Goal: Task Accomplishment & Management: Use online tool/utility

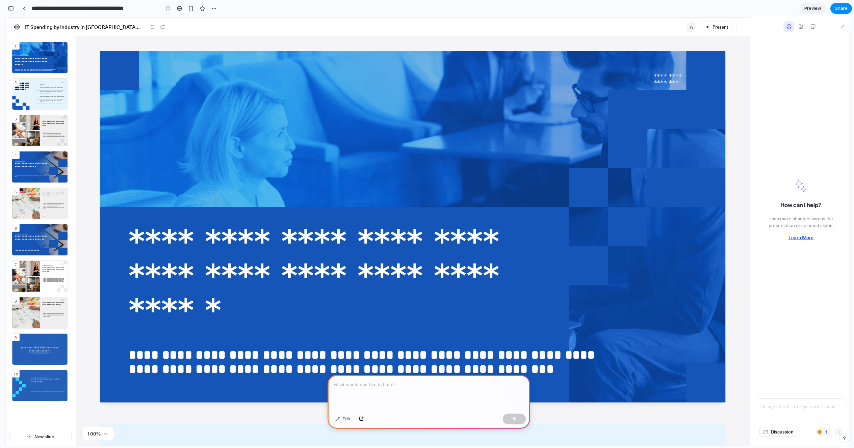
click at [427, 389] on div at bounding box center [428, 393] width 203 height 36
click at [403, 392] on div at bounding box center [428, 393] width 203 height 36
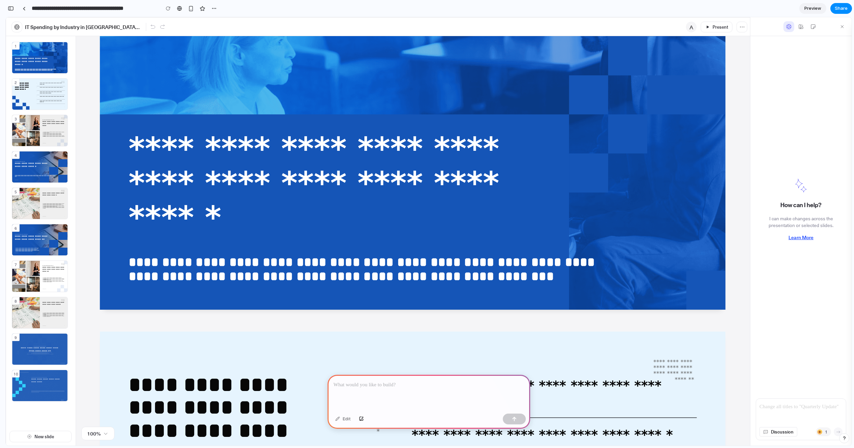
scroll to position [2, 0]
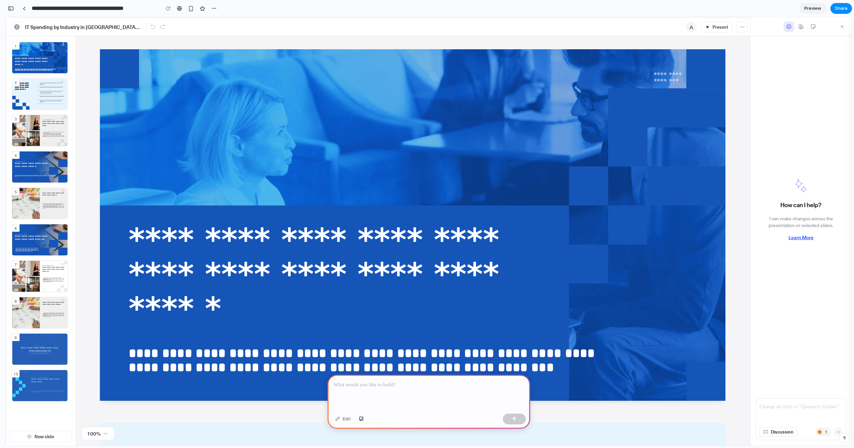
click at [396, 385] on p at bounding box center [429, 385] width 190 height 8
click at [420, 397] on div at bounding box center [428, 393] width 203 height 36
click at [270, 259] on p "**********" at bounding box center [337, 274] width 417 height 103
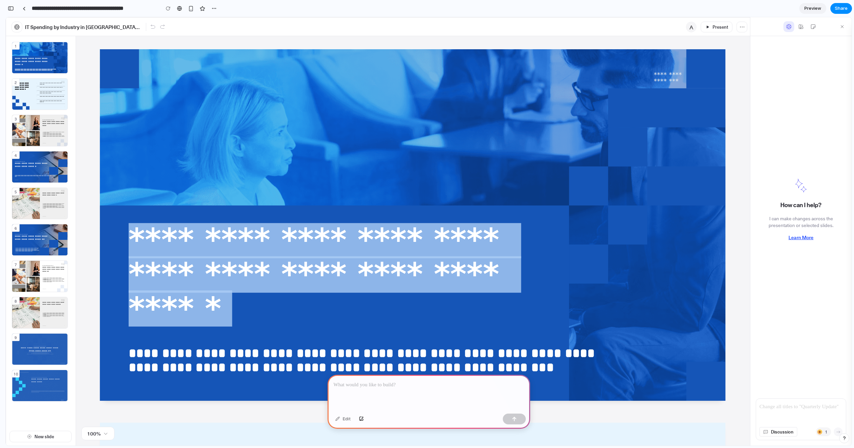
click at [270, 259] on p "**********" at bounding box center [337, 274] width 417 height 103
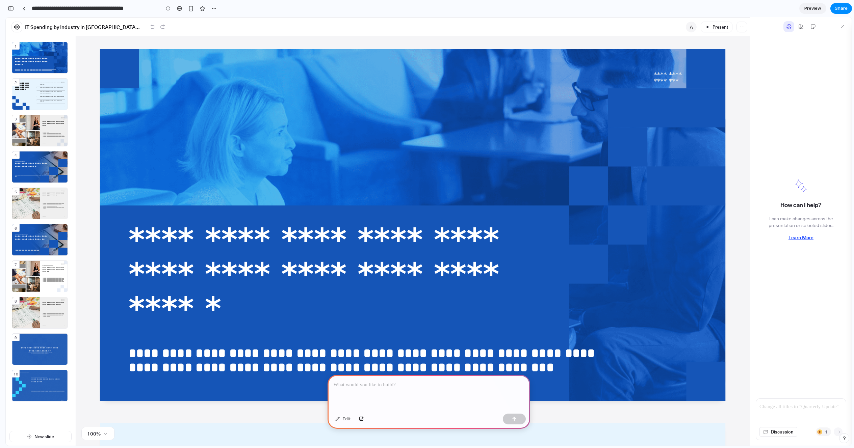
click at [270, 259] on p "**********" at bounding box center [337, 274] width 417 height 103
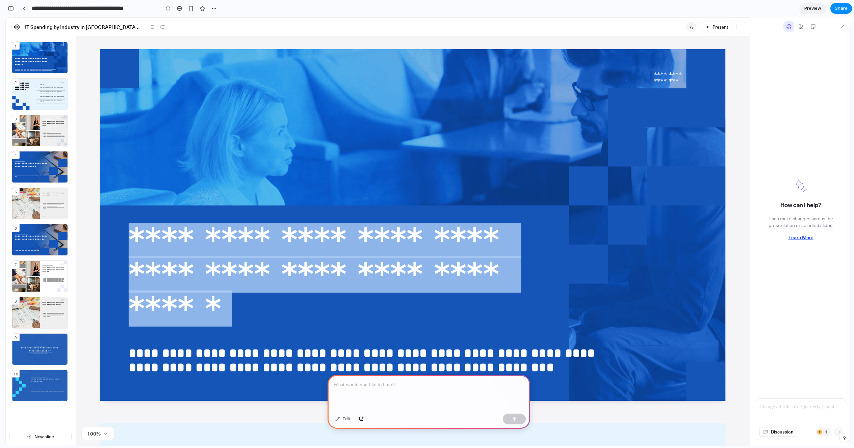
click at [270, 259] on p "**********" at bounding box center [337, 274] width 417 height 103
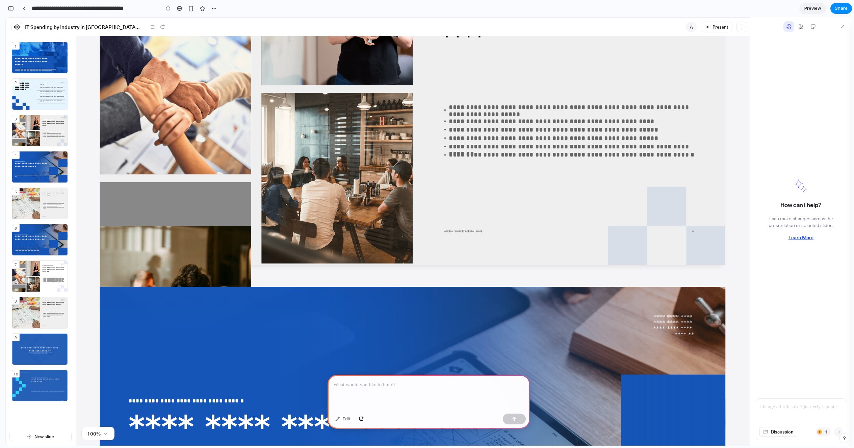
scroll to position [1087, 0]
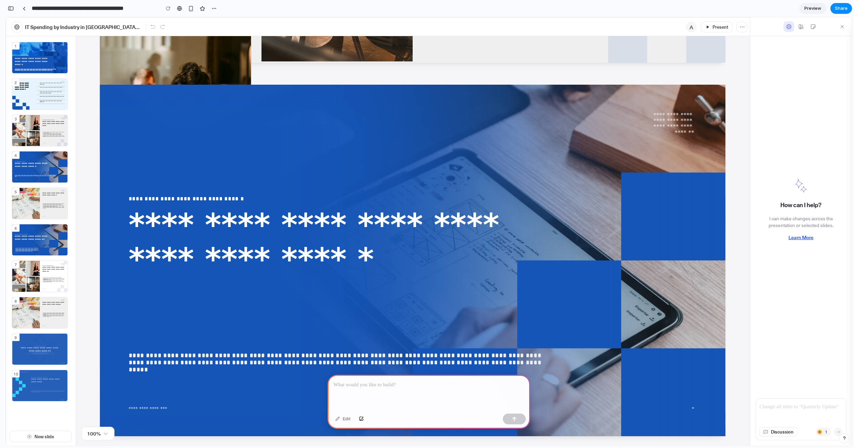
click at [783, 413] on div at bounding box center [800, 412] width 83 height 21
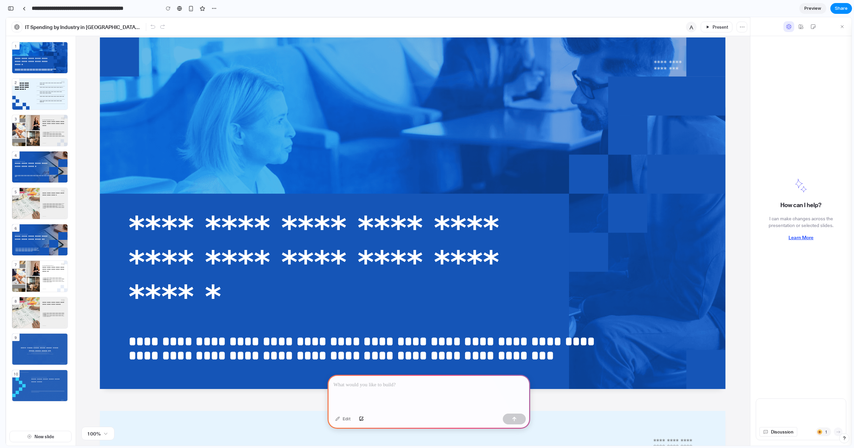
scroll to position [0, 0]
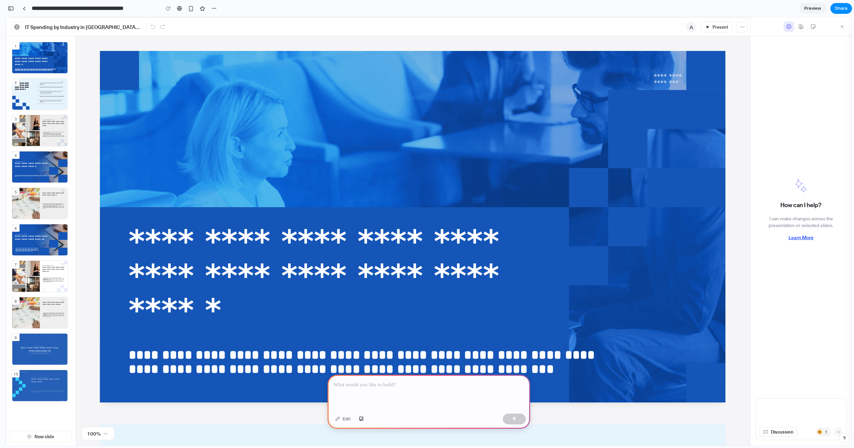
click at [390, 395] on div at bounding box center [428, 393] width 203 height 36
click at [464, 408] on div at bounding box center [428, 393] width 203 height 36
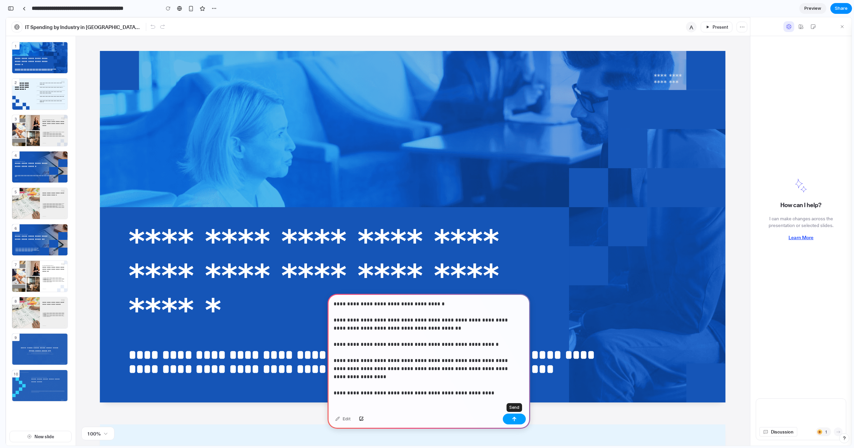
click at [525, 419] on button "button" at bounding box center [514, 419] width 23 height 11
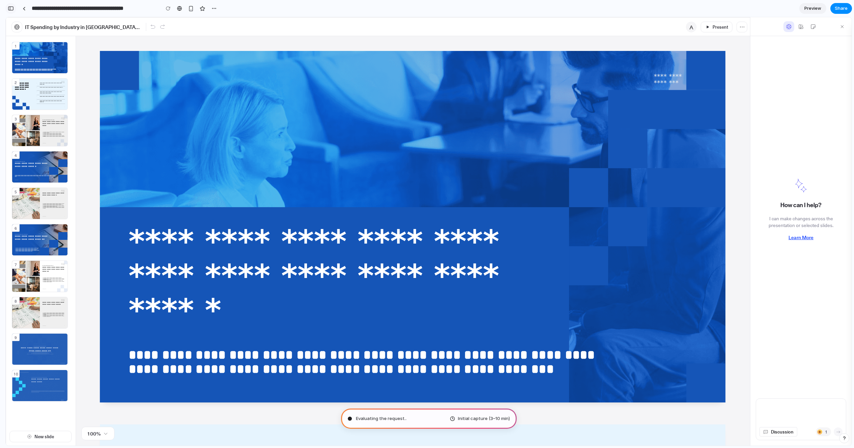
click at [12, 8] on div "button" at bounding box center [11, 8] width 6 height 5
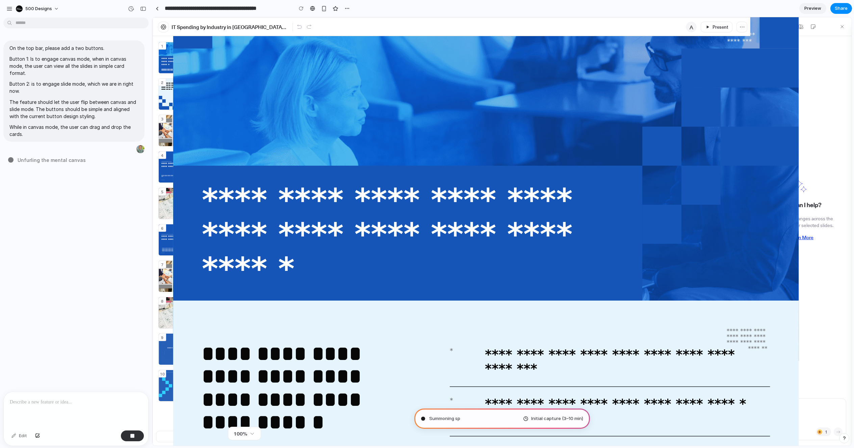
type input "**********"
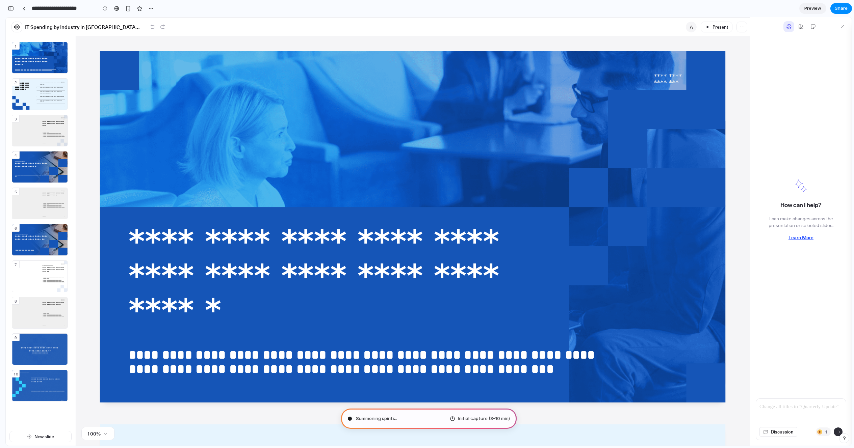
click at [516, 26] on div "IT Spending by Industry in [GEOGRAPHIC_DATA] ([DATE]–[DATE]) A Present" at bounding box center [378, 26] width 744 height 19
click at [7, 7] on button "button" at bounding box center [10, 8] width 11 height 11
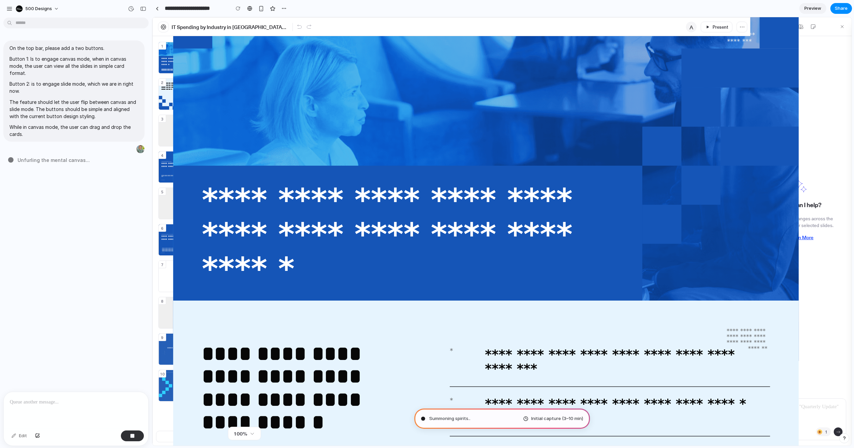
click at [7, 7] on div "button" at bounding box center [9, 9] width 6 height 6
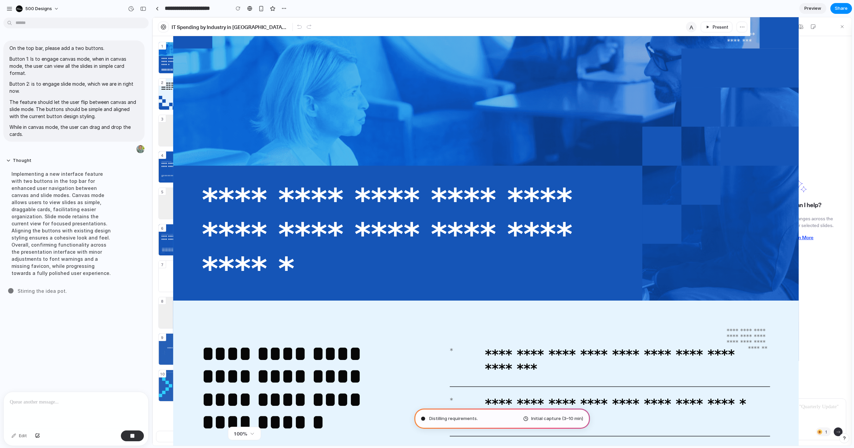
click at [103, 220] on div "Implementing a new interface feature with two buttons in the top bar for enhanc…" at bounding box center [62, 223] width 113 height 114
click at [148, 10] on button "button" at bounding box center [143, 8] width 11 height 11
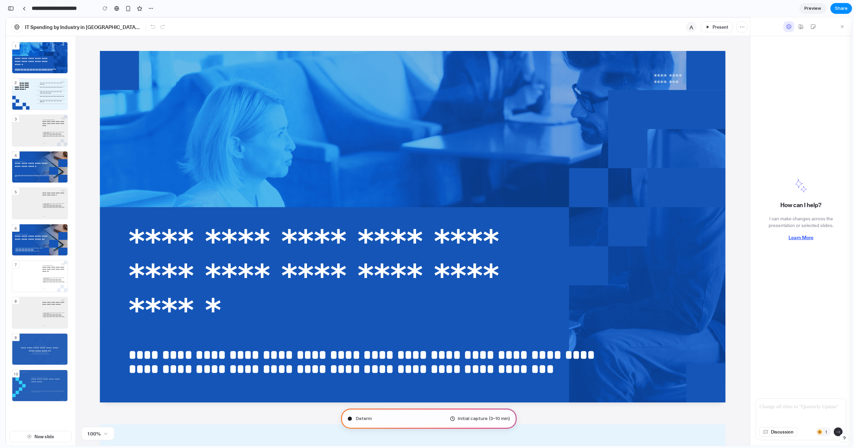
click at [476, 11] on section "**********" at bounding box center [428, 8] width 846 height 17
click at [12, 9] on div "button" at bounding box center [11, 8] width 6 height 5
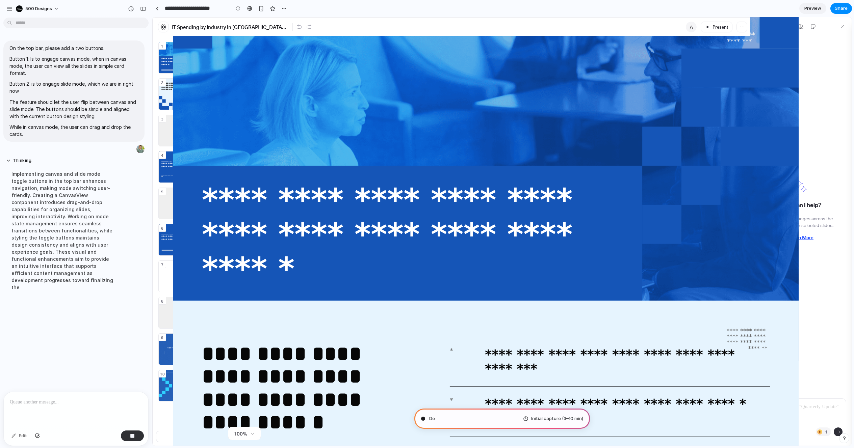
scroll to position [1, 0]
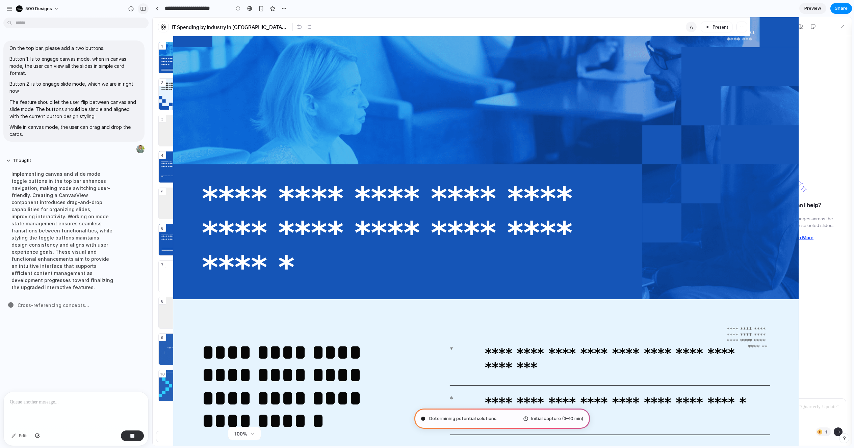
click at [140, 7] on div "button" at bounding box center [143, 8] width 6 height 5
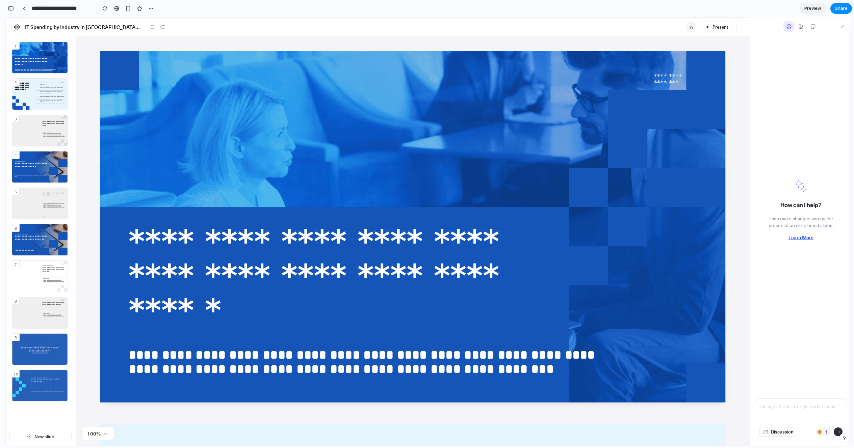
scroll to position [0, 0]
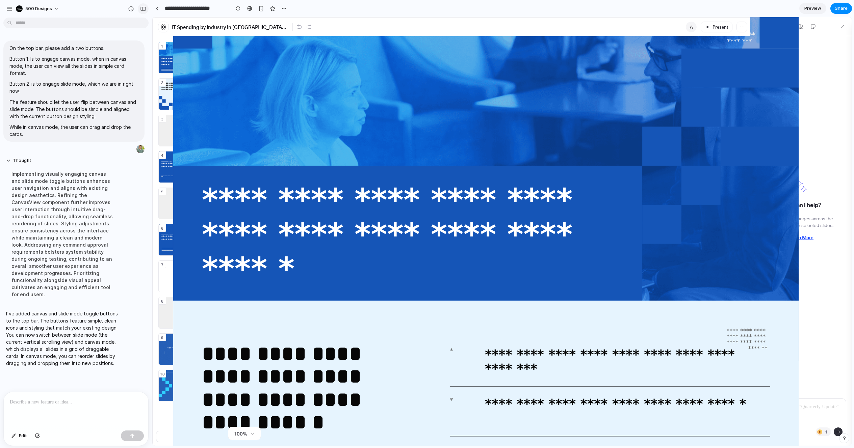
click at [140, 4] on button "button" at bounding box center [143, 8] width 11 height 11
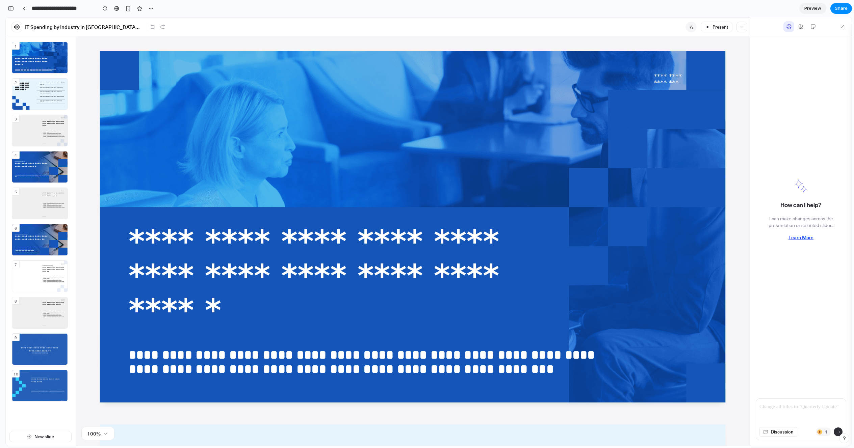
click at [307, 35] on div "IT Spending by Industry in North America (2016–2024) A Present" at bounding box center [378, 26] width 744 height 19
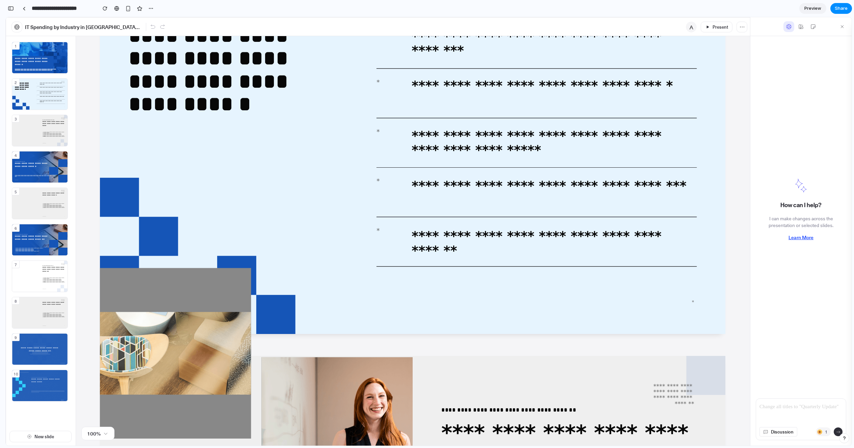
scroll to position [128, 0]
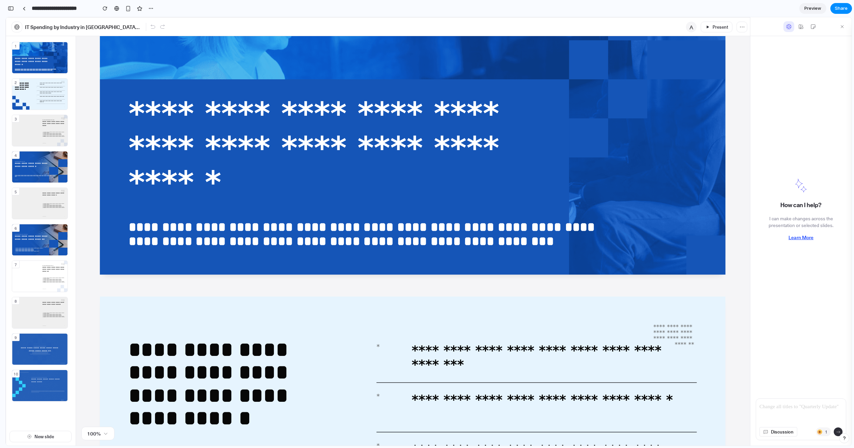
click at [213, 25] on div "IT Spending by Industry in North America (2016–2024) A Present" at bounding box center [378, 26] width 744 height 19
click at [9, 7] on div "button" at bounding box center [11, 8] width 6 height 5
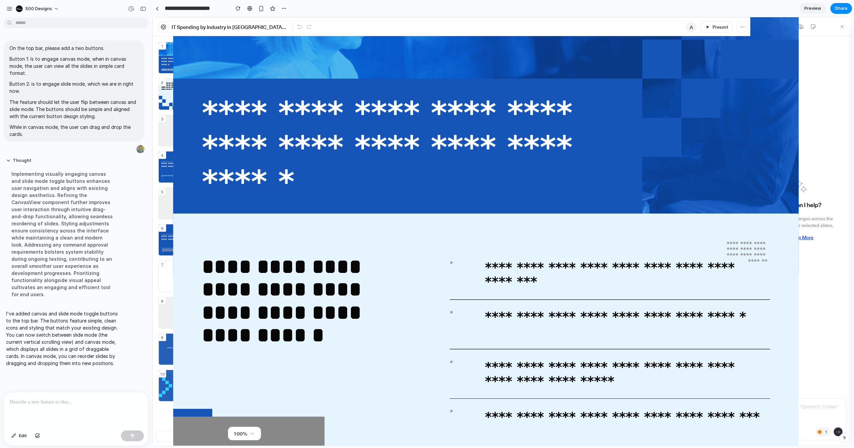
scroll to position [87, 0]
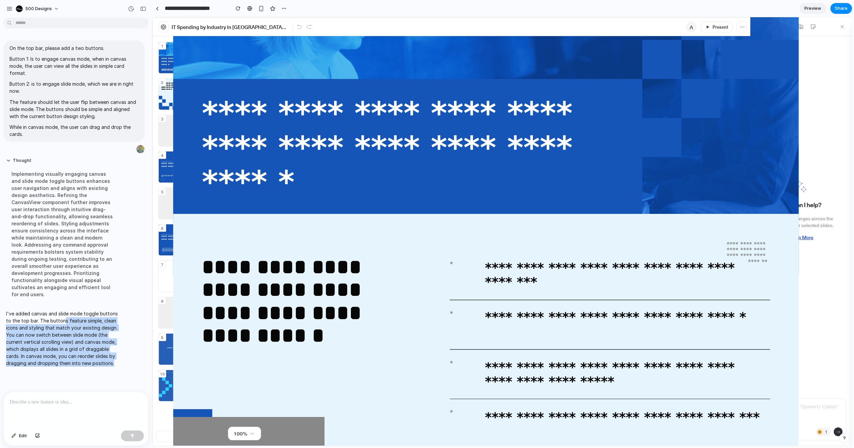
drag, startPoint x: 62, startPoint y: 321, endPoint x: 112, endPoint y: 367, distance: 68.3
click at [112, 367] on div "I've added canvas and slide mode toggle buttons to the top bar. The buttons fea…" at bounding box center [62, 338] width 118 height 65
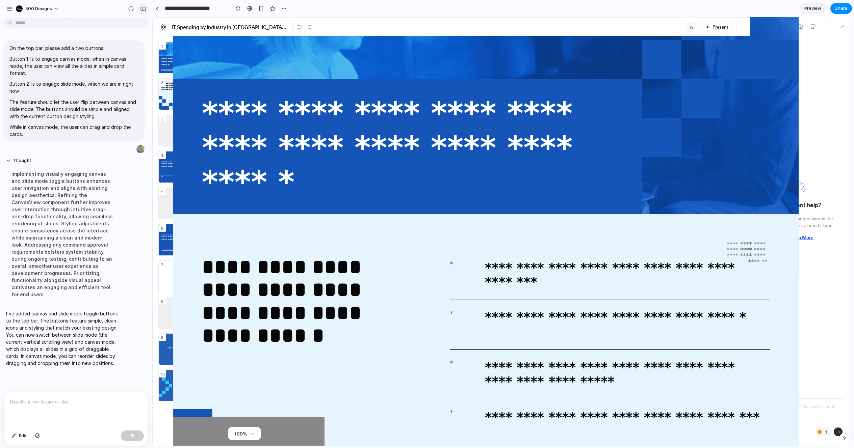
click at [144, 8] on div "button" at bounding box center [143, 8] width 6 height 5
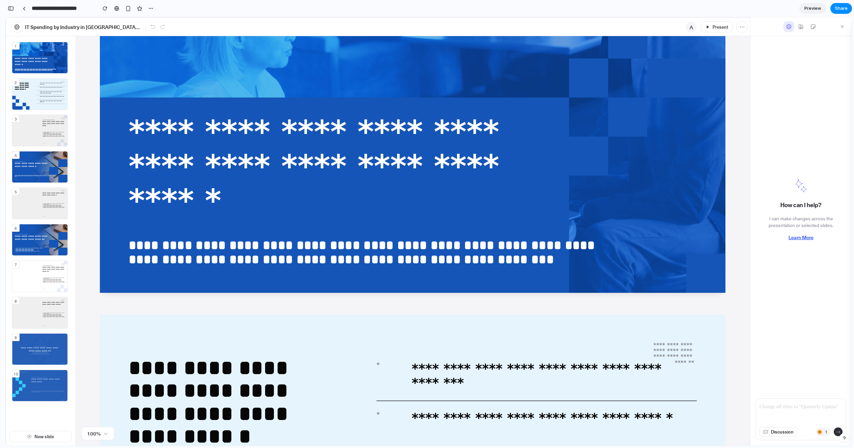
scroll to position [128, 0]
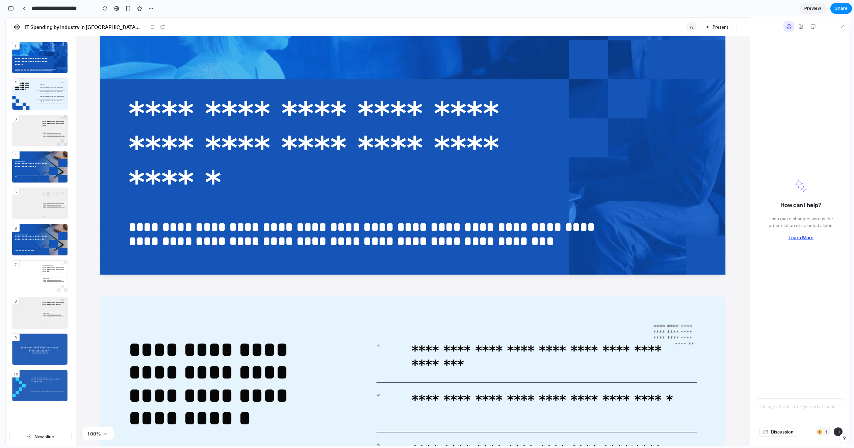
click at [125, 27] on p "IT Spending by Industry in [GEOGRAPHIC_DATA] ([DATE]–[DATE])" at bounding box center [84, 27] width 118 height 8
click at [218, 27] on div "IT Spending by Industry in North America (2016–2024) A Present" at bounding box center [378, 26] width 744 height 19
click at [232, 7] on section "**********" at bounding box center [428, 8] width 846 height 17
click at [438, 14] on section "**********" at bounding box center [428, 8] width 846 height 17
click at [564, 19] on div "IT Spending by Industry in North America (2016–2024) A Present" at bounding box center [378, 26] width 744 height 19
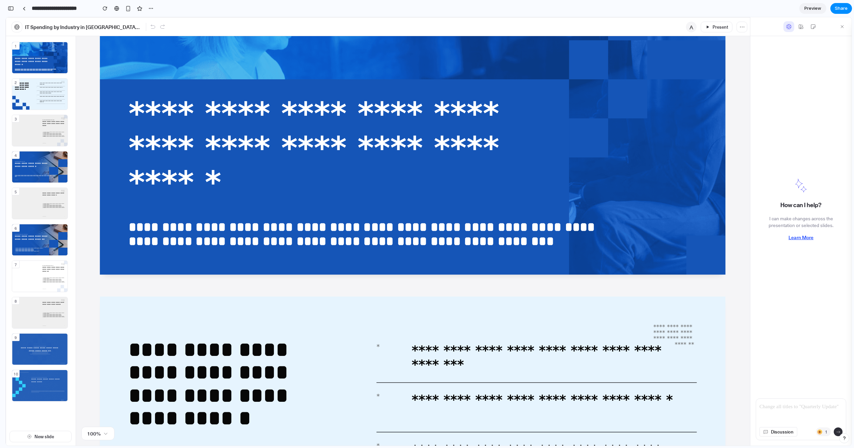
drag, startPoint x: 560, startPoint y: 31, endPoint x: 623, endPoint y: 34, distance: 63.9
click at [561, 32] on div "IT Spending by Industry in North America (2016–2024) A Present" at bounding box center [378, 26] width 744 height 19
click at [743, 29] on icon "button" at bounding box center [742, 27] width 8 height 8
click at [556, 51] on icon at bounding box center [412, 99] width 625 height 352
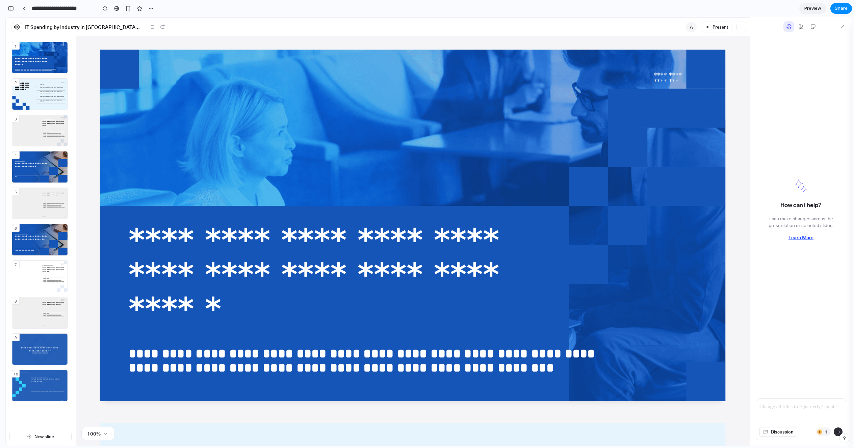
scroll to position [0, 0]
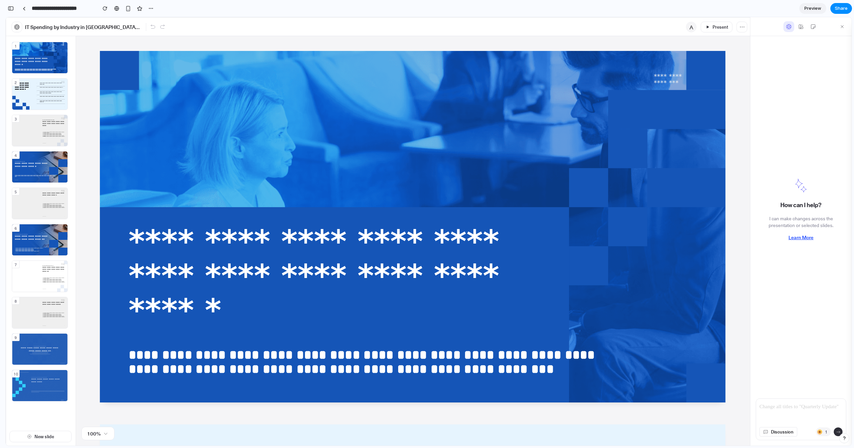
scroll to position [30, 0]
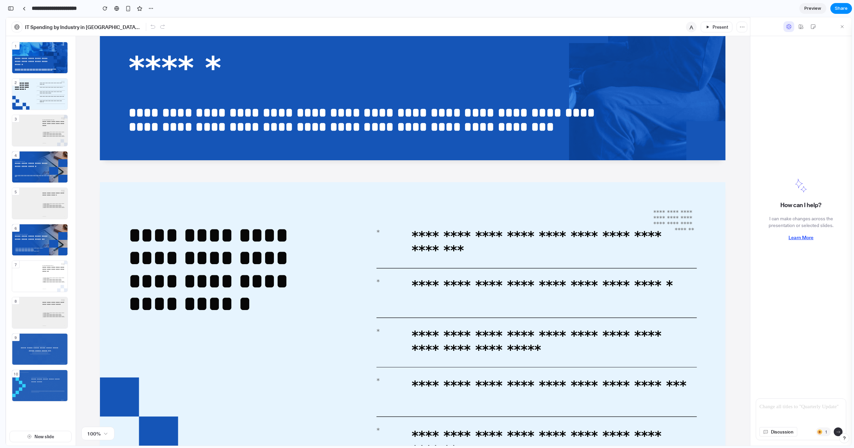
click at [344, 173] on div at bounding box center [412, 171] width 621 height 24
click at [413, 213] on icon at bounding box center [412, 358] width 625 height 352
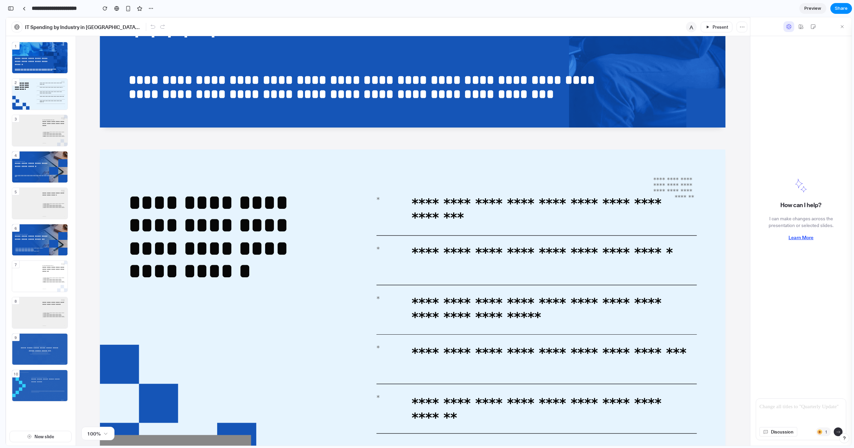
scroll to position [0, 0]
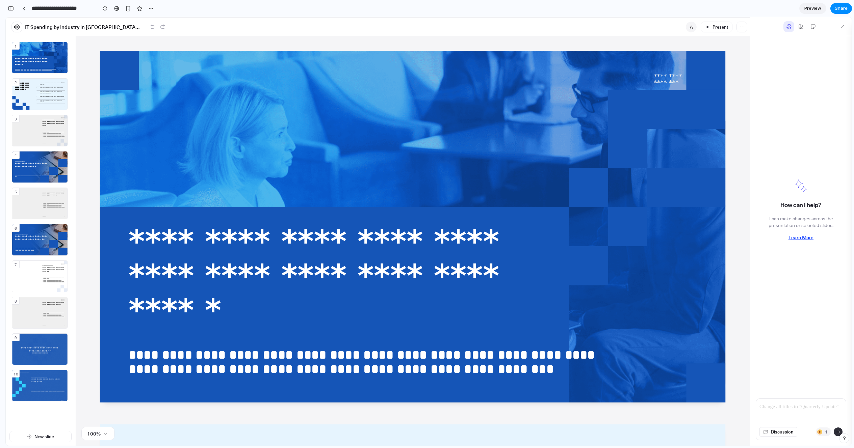
click at [744, 28] on button "button" at bounding box center [741, 27] width 11 height 11
click at [713, 27] on span "Present" at bounding box center [720, 27] width 16 height 7
click at [693, 27] on span "A" at bounding box center [691, 27] width 11 height 11
click at [810, 25] on icon at bounding box center [813, 27] width 6 height 6
click at [800, 28] on icon at bounding box center [801, 27] width 6 height 6
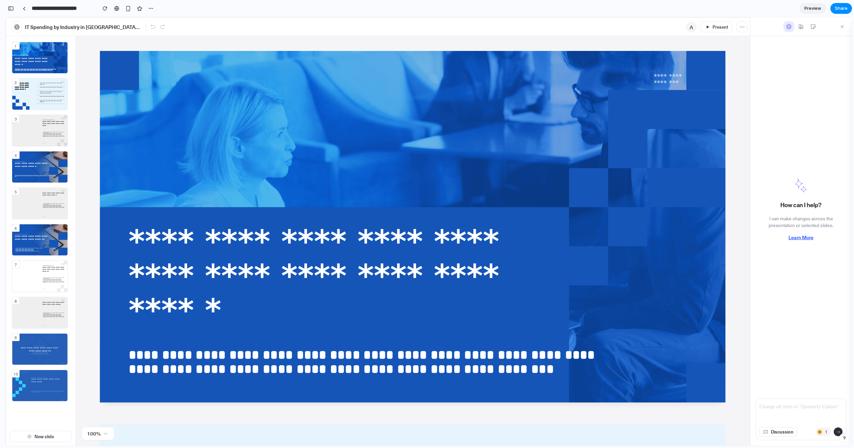
click at [843, 26] on button at bounding box center [842, 27] width 14 height 14
click at [842, 26] on icon at bounding box center [842, 27] width 6 height 6
click at [363, 28] on div "IT Spending by Industry in [GEOGRAPHIC_DATA] ([DATE]–[DATE]) A Present" at bounding box center [378, 26] width 744 height 19
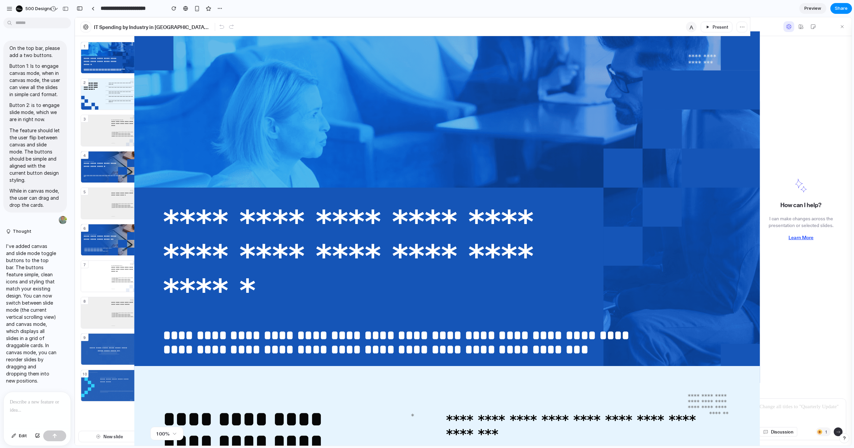
click at [35, 409] on div at bounding box center [37, 410] width 67 height 36
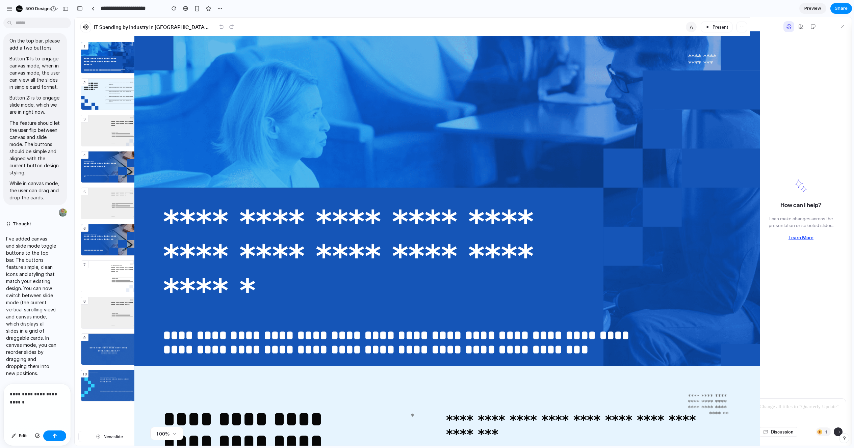
scroll to position [85, 0]
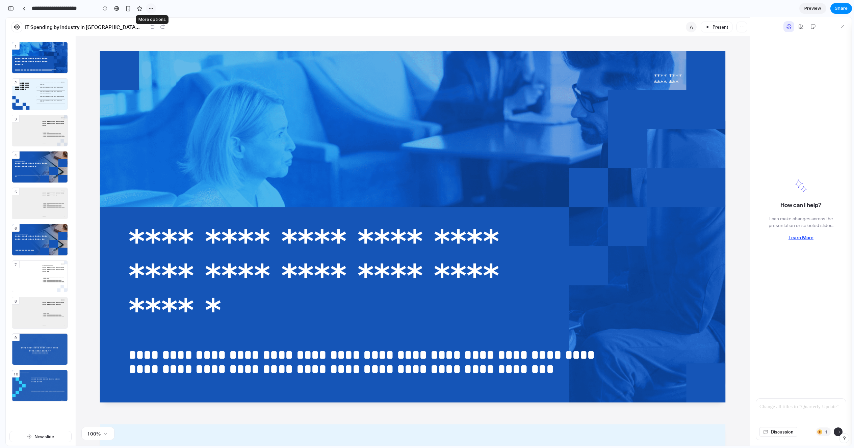
click at [149, 9] on div "button" at bounding box center [150, 8] width 5 height 5
click at [227, 15] on div "Duplicate Delete" at bounding box center [427, 224] width 854 height 448
click at [19, 30] on button "button" at bounding box center [16, 27] width 11 height 11
click at [146, 29] on div "IT Spending by Industry in [GEOGRAPHIC_DATA] ([DATE]–[DATE])" at bounding box center [89, 27] width 160 height 11
click at [130, 26] on p "IT Spending by Industry in [GEOGRAPHIC_DATA] ([DATE]–[DATE])" at bounding box center [84, 27] width 118 height 8
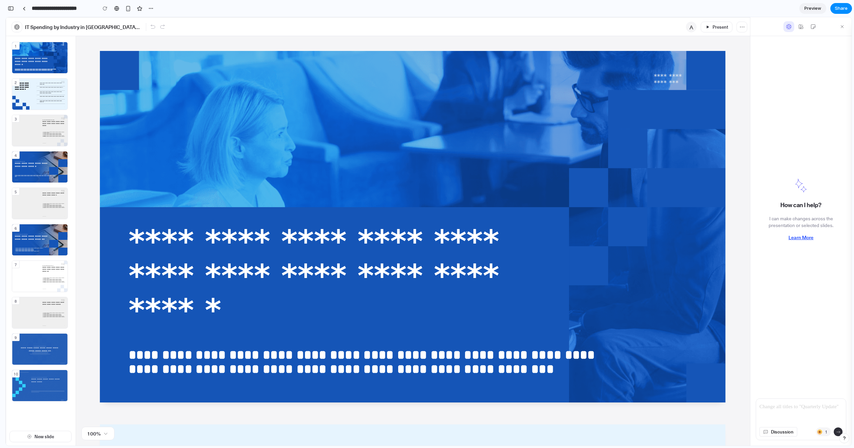
click at [130, 26] on p "IT Spending by Industry in [GEOGRAPHIC_DATA] ([DATE]–[DATE])" at bounding box center [84, 27] width 118 height 8
click at [318, 28] on div "IT Spending by Industry in [GEOGRAPHIC_DATA] ([DATE]–[DATE]) A Present" at bounding box center [378, 26] width 744 height 19
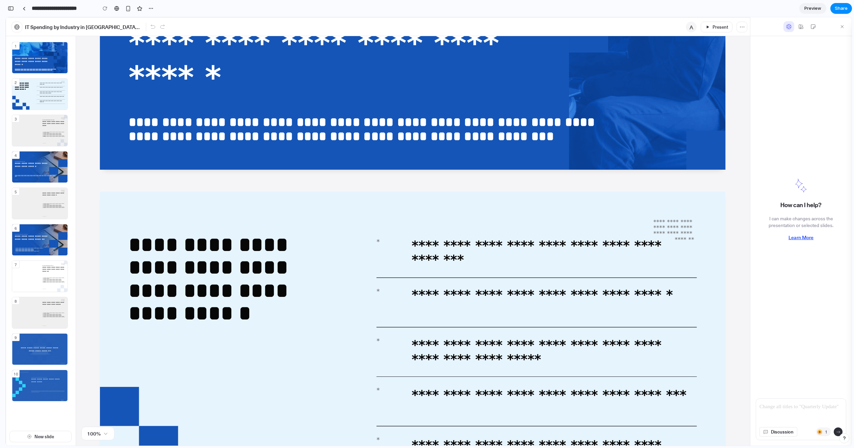
scroll to position [0, 0]
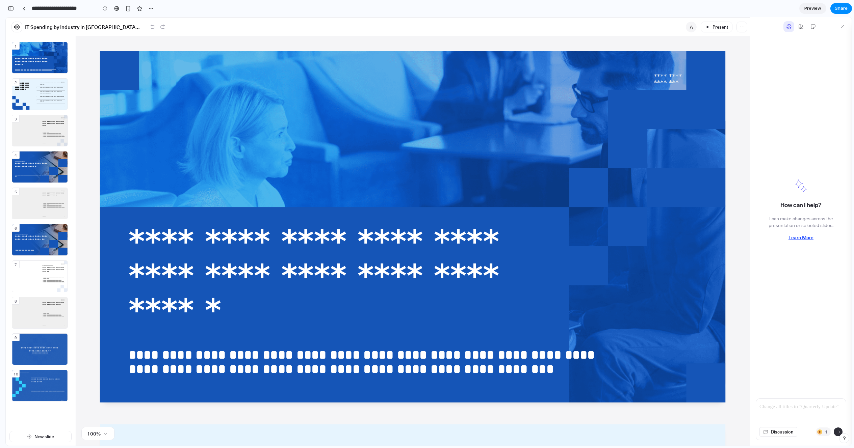
click at [389, 17] on html "**********" at bounding box center [429, 232] width 846 height 431
click at [16, 31] on button "button" at bounding box center [16, 27] width 11 height 11
click at [10, 7] on div "button" at bounding box center [11, 8] width 6 height 5
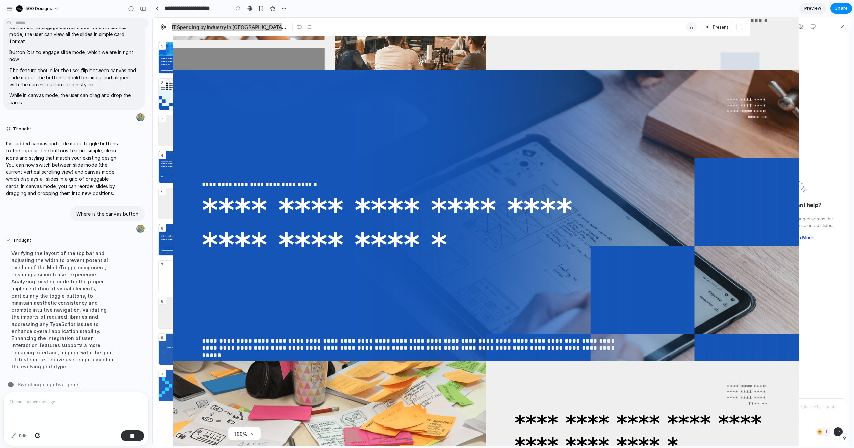
scroll to position [811, 0]
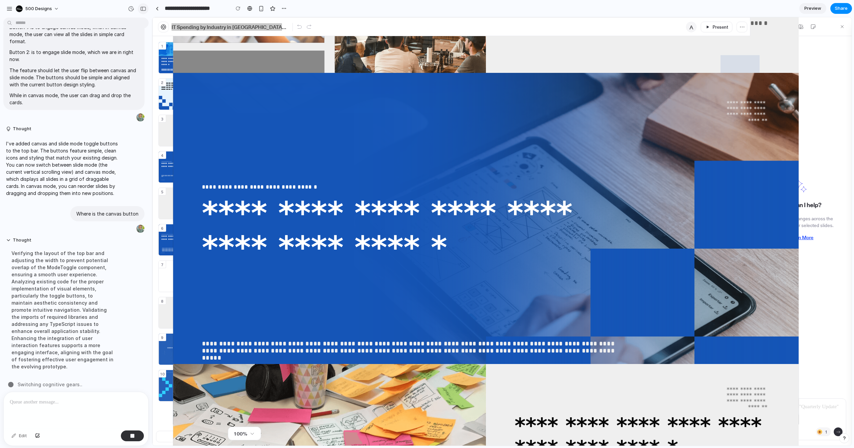
click at [146, 10] on div "button" at bounding box center [143, 8] width 6 height 5
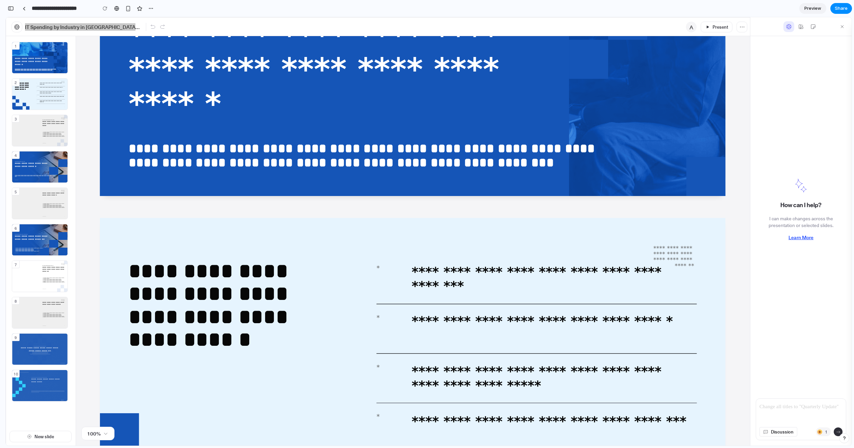
scroll to position [0, 0]
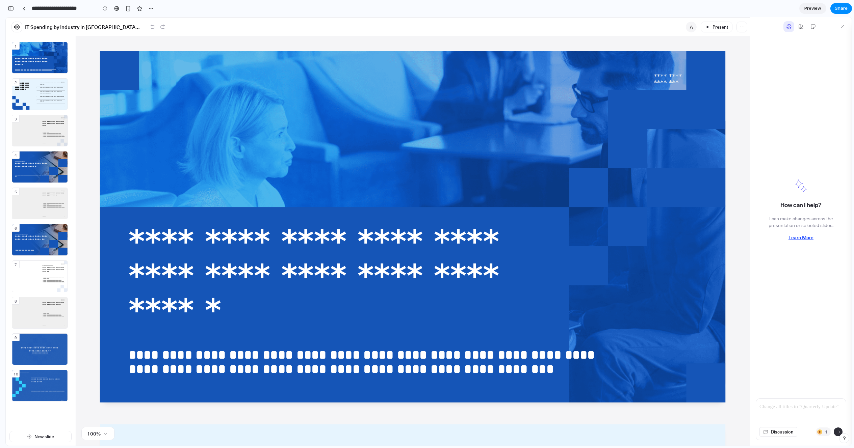
click at [367, 32] on div "IT Spending by Industry in [GEOGRAPHIC_DATA] ([DATE]–[DATE]) A Present" at bounding box center [378, 26] width 744 height 19
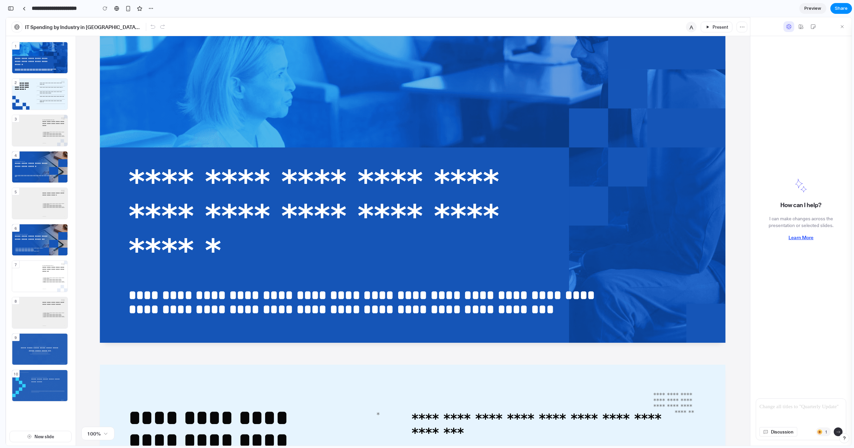
scroll to position [377, 0]
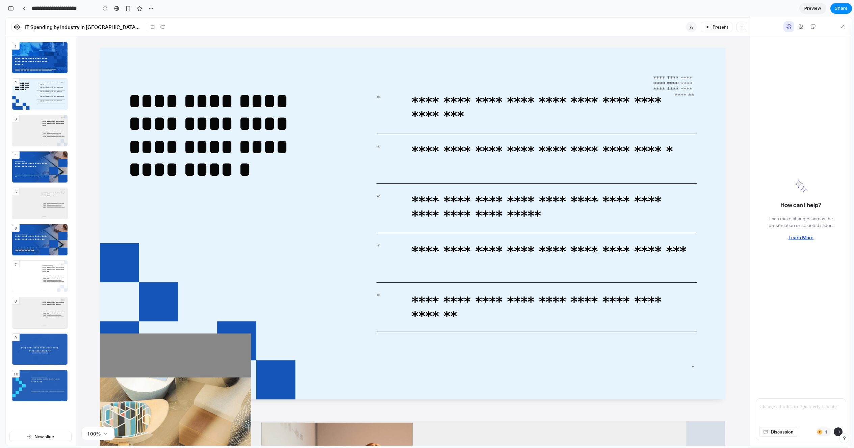
click at [96, 434] on span "100%" at bounding box center [94, 434] width 14 height 8
click at [32, 437] on span "New slide" at bounding box center [40, 437] width 27 height 8
drag, startPoint x: 32, startPoint y: 437, endPoint x: 48, endPoint y: 434, distance: 15.5
click at [36, 437] on span "New slide" at bounding box center [40, 437] width 27 height 8
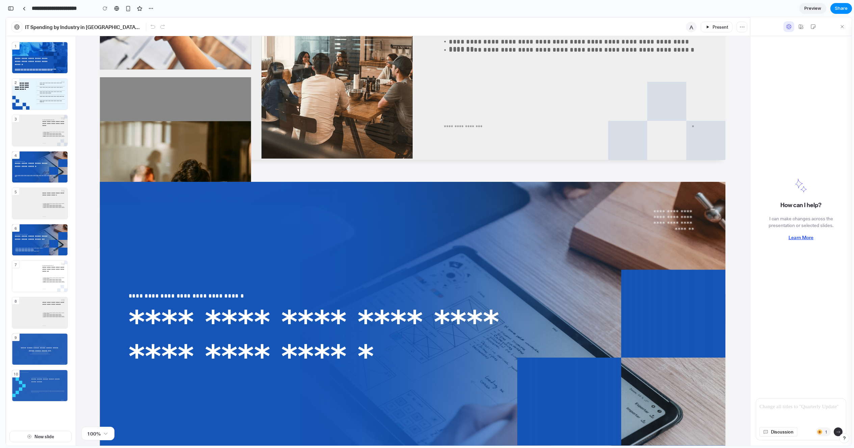
scroll to position [885, 0]
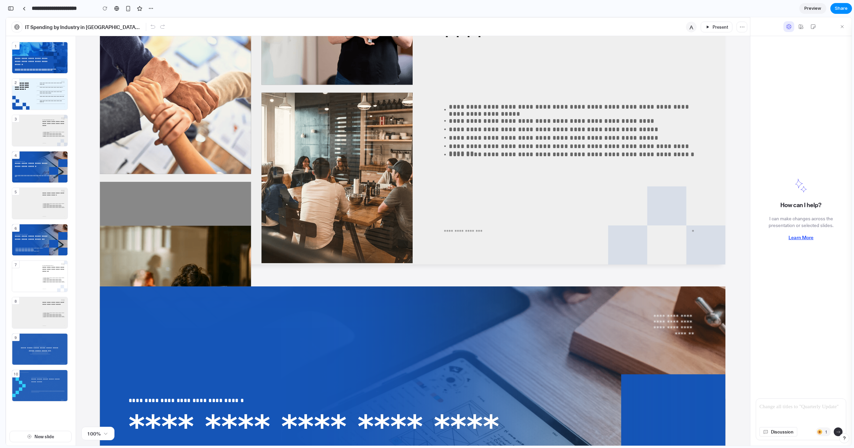
click at [408, 267] on div at bounding box center [412, 275] width 621 height 24
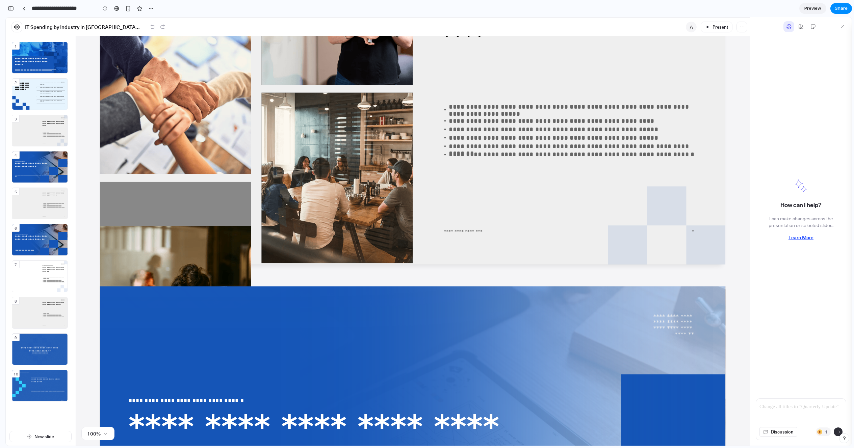
click at [408, 267] on div at bounding box center [412, 275] width 621 height 24
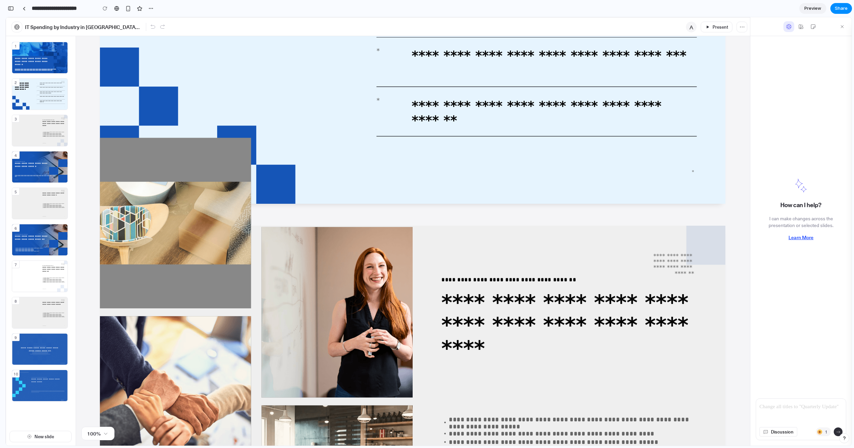
scroll to position [0, 0]
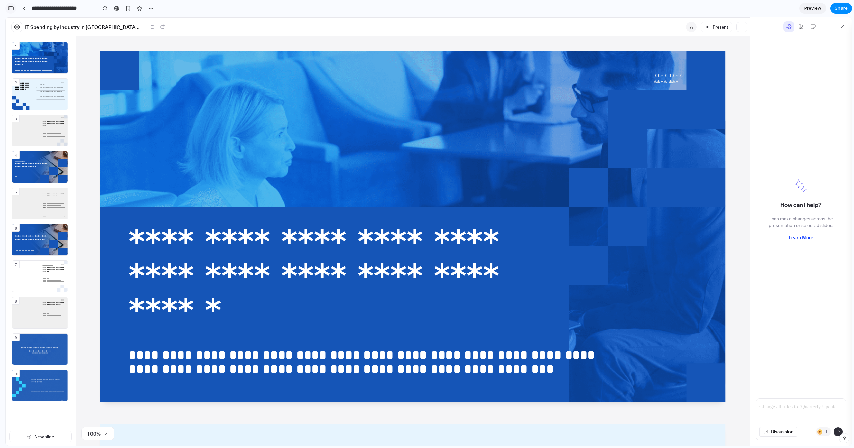
click at [13, 4] on button "button" at bounding box center [10, 8] width 11 height 11
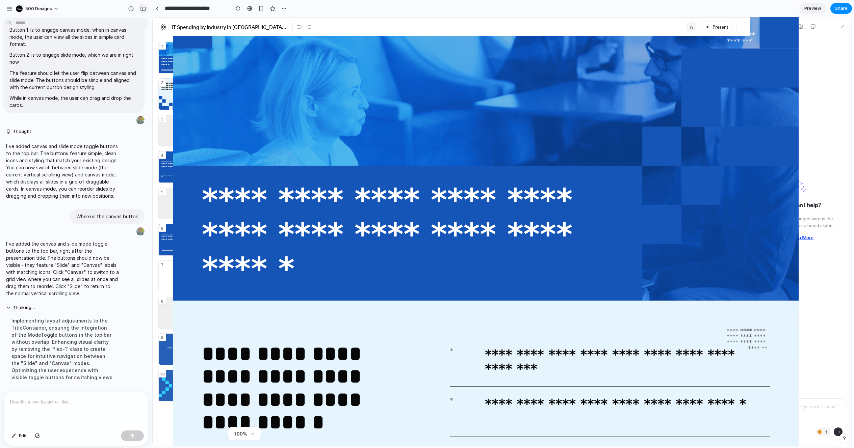
click at [141, 10] on div "button" at bounding box center [143, 8] width 6 height 5
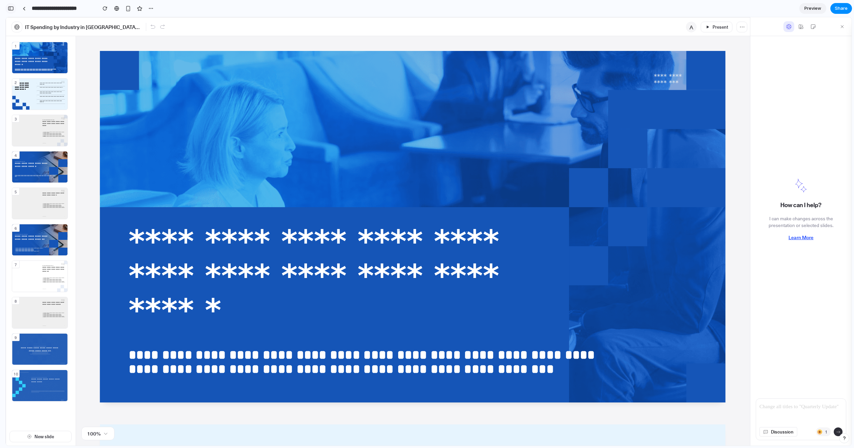
click at [14, 4] on button "button" at bounding box center [10, 8] width 11 height 11
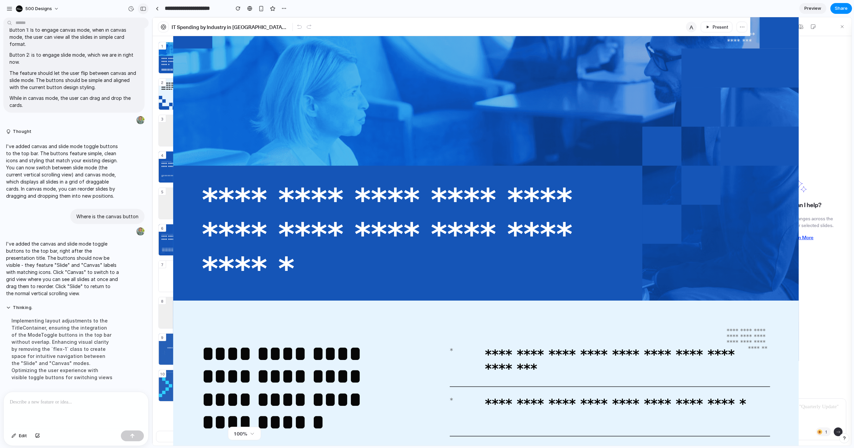
click at [139, 10] on button "button" at bounding box center [143, 8] width 11 height 11
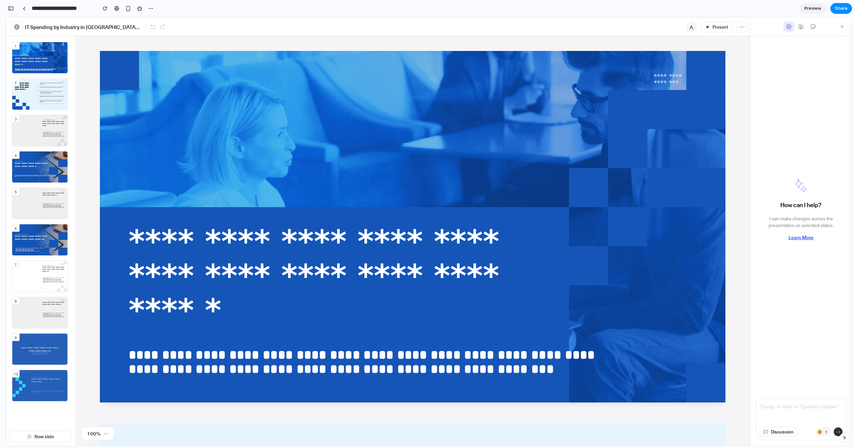
click at [337, 30] on div "IT Spending by Industry in North America (2016–2024) A Present" at bounding box center [378, 26] width 744 height 19
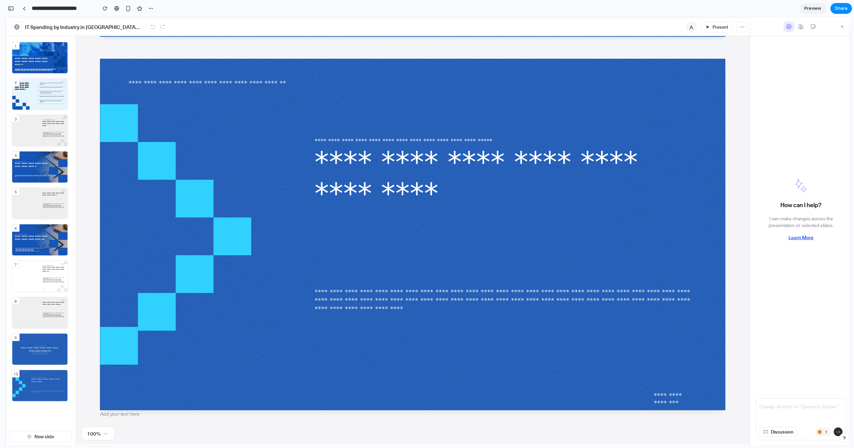
scroll to position [2, 0]
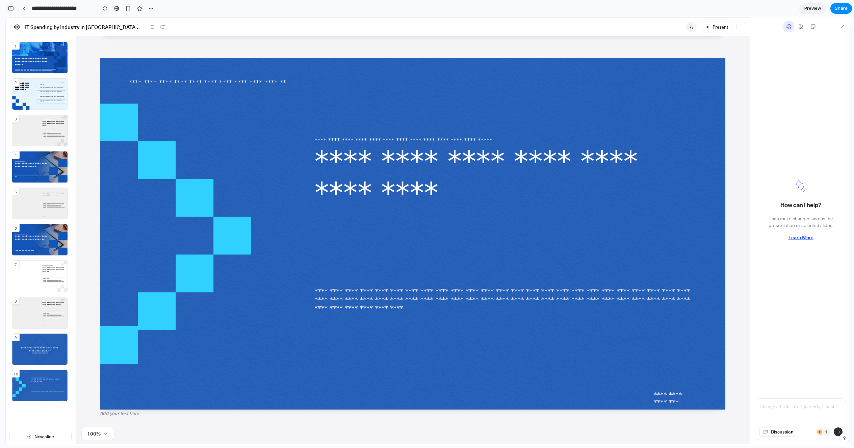
click at [8, 5] on button "button" at bounding box center [10, 8] width 11 height 11
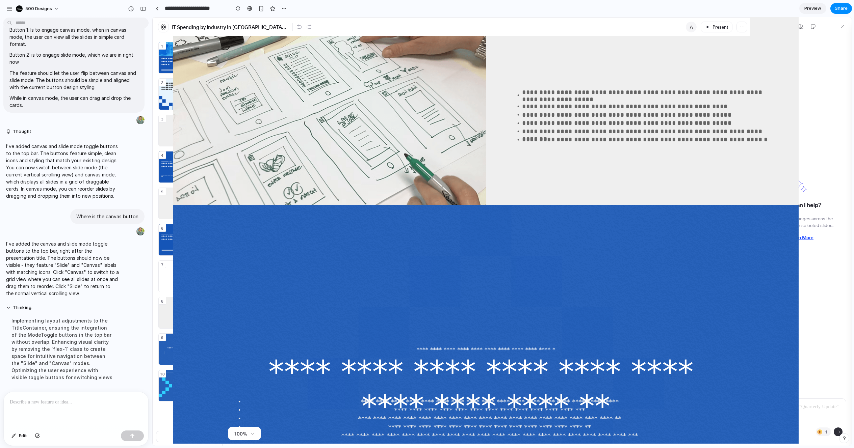
scroll to position [2127, 0]
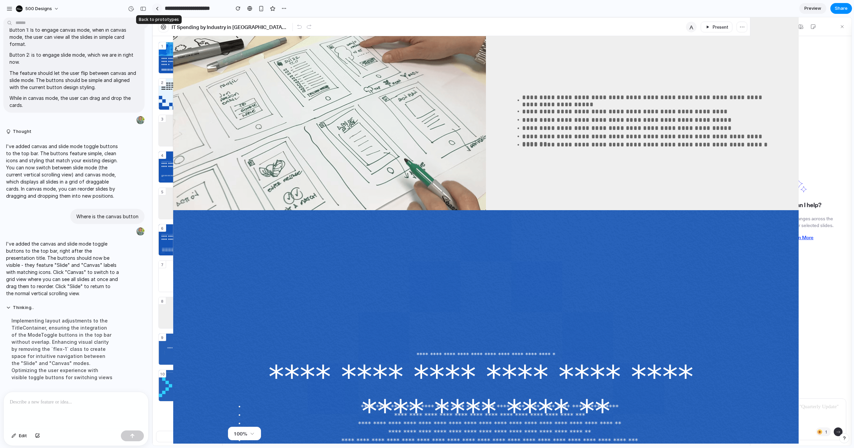
click at [157, 8] on div at bounding box center [157, 9] width 3 height 4
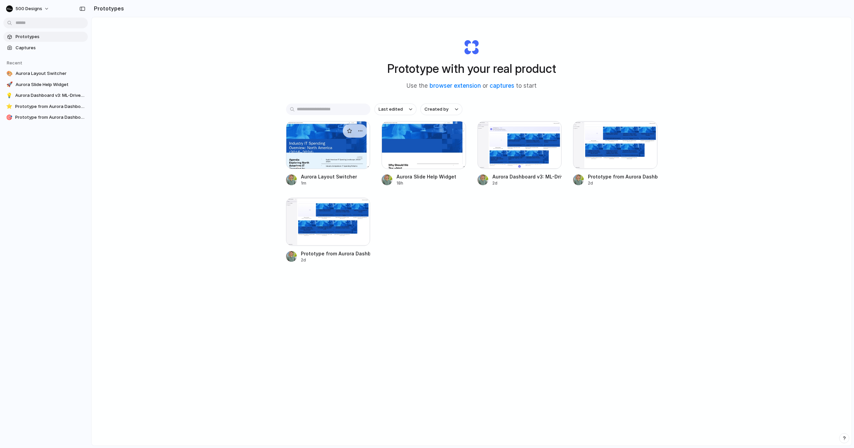
click at [340, 154] on div at bounding box center [328, 145] width 84 height 48
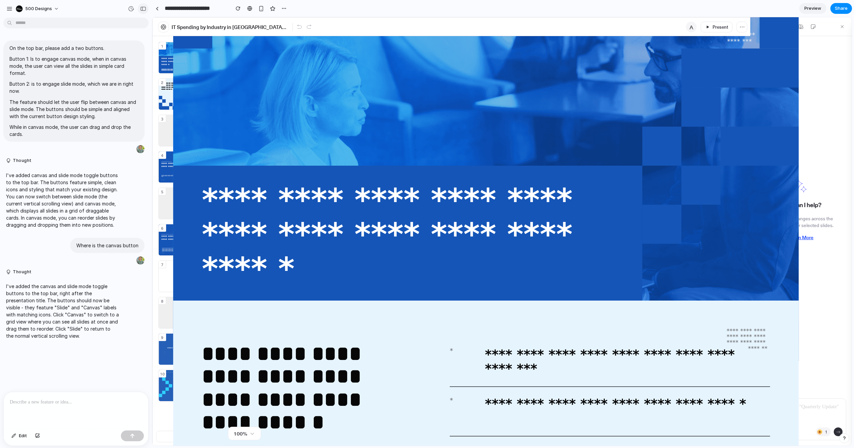
click at [143, 8] on div "button" at bounding box center [143, 8] width 6 height 5
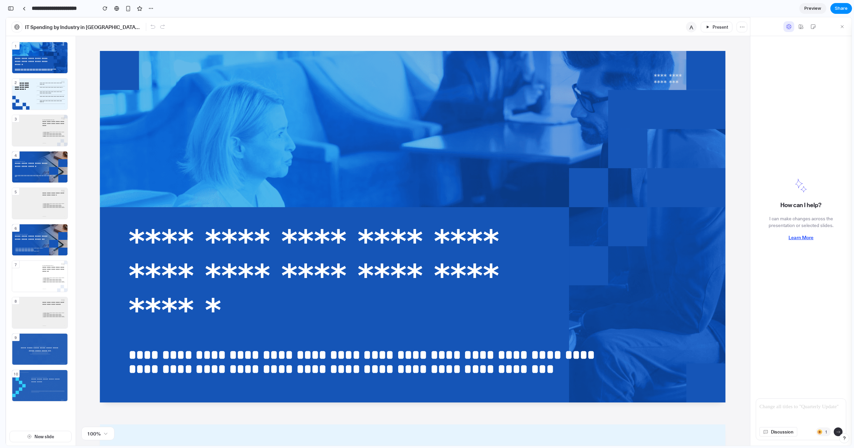
click at [97, 9] on div "**********" at bounding box center [87, 8] width 137 height 12
click at [103, 10] on button "button" at bounding box center [105, 8] width 10 height 10
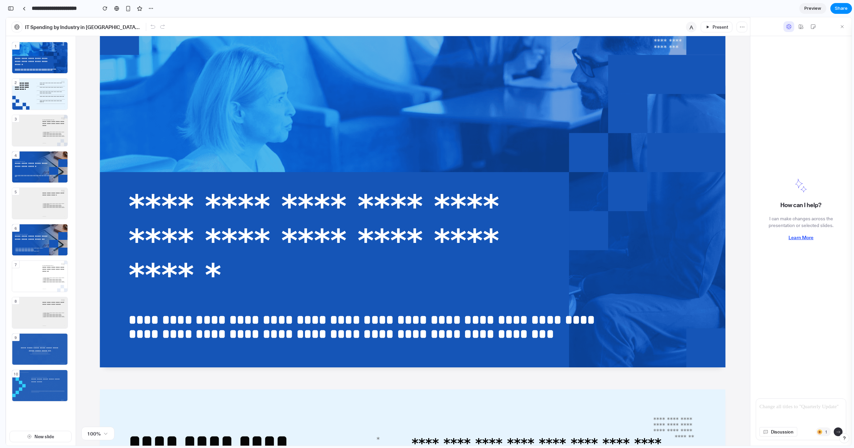
scroll to position [217, 0]
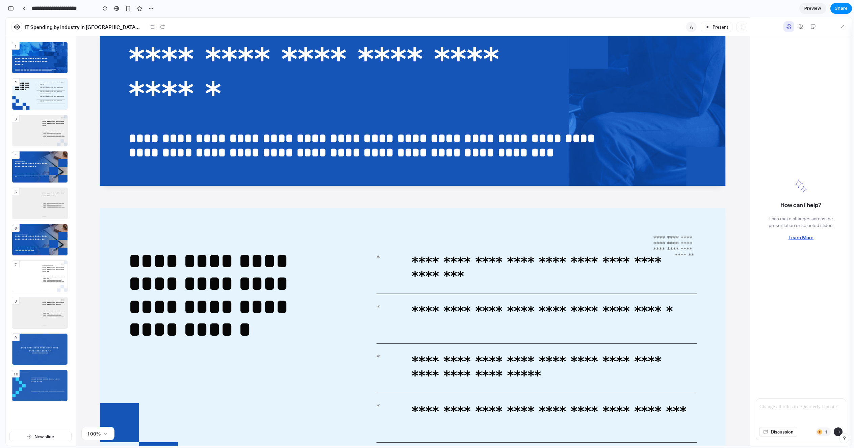
click at [439, 222] on icon at bounding box center [412, 384] width 625 height 352
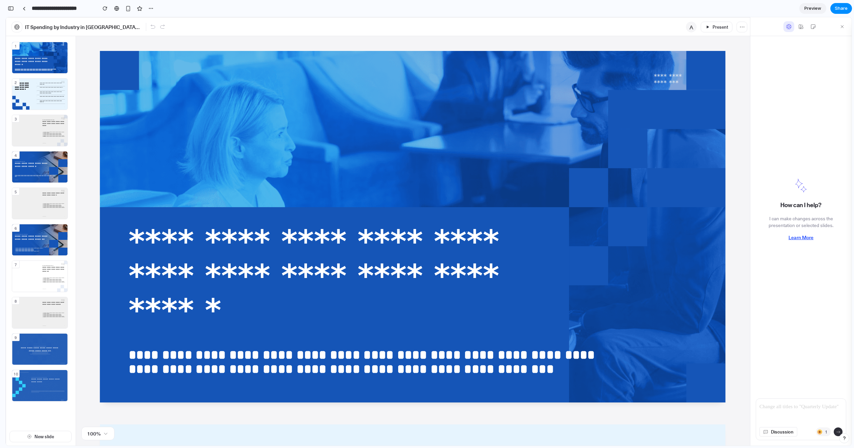
drag, startPoint x: 340, startPoint y: 44, endPoint x: 349, endPoint y: 202, distance: 158.2
click at [11, 9] on div "button" at bounding box center [11, 8] width 6 height 5
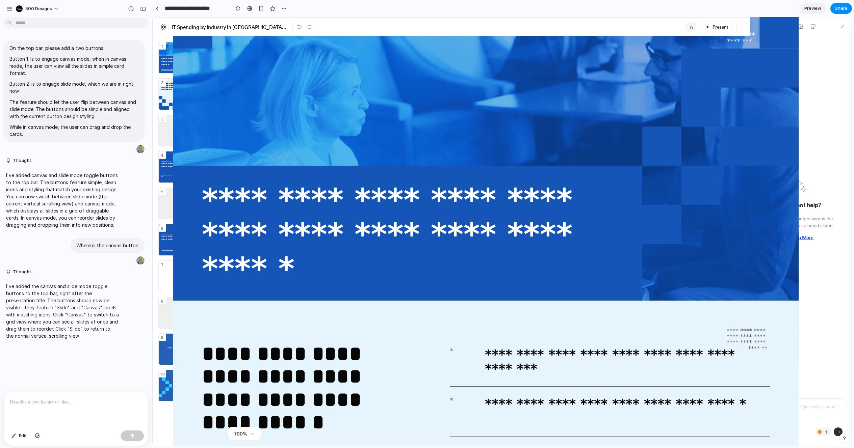
click at [73, 410] on div at bounding box center [76, 410] width 144 height 36
click at [18, 431] on button "Edit" at bounding box center [19, 436] width 22 height 11
click at [20, 433] on span "Edit" at bounding box center [23, 436] width 8 height 7
click at [53, 405] on div at bounding box center [76, 410] width 144 height 36
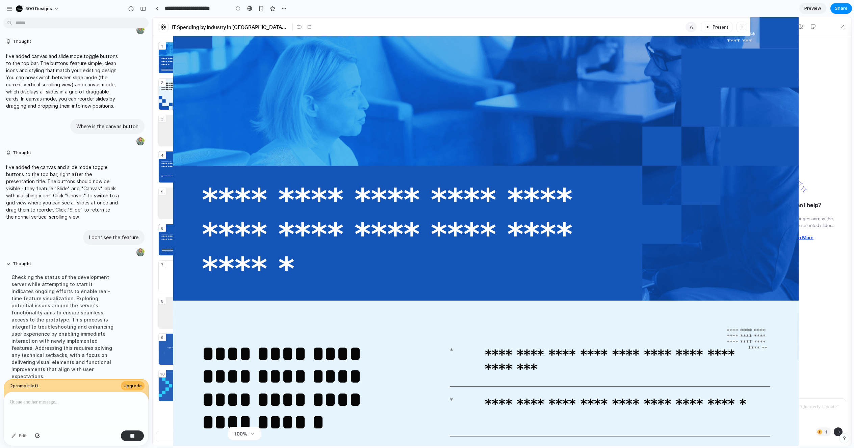
scroll to position [141, 0]
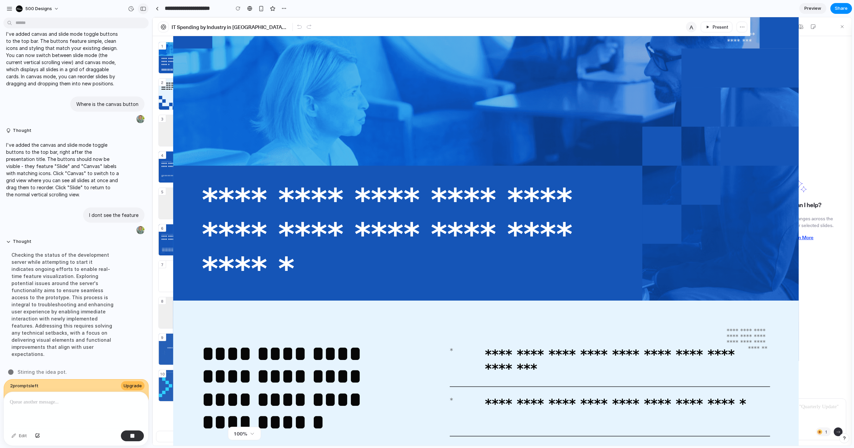
click at [145, 11] on button "button" at bounding box center [143, 8] width 11 height 11
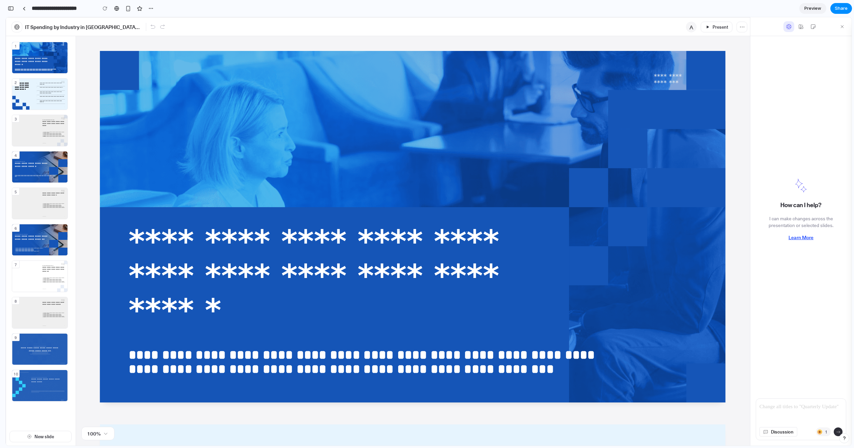
click at [12, 11] on button "button" at bounding box center [10, 8] width 11 height 11
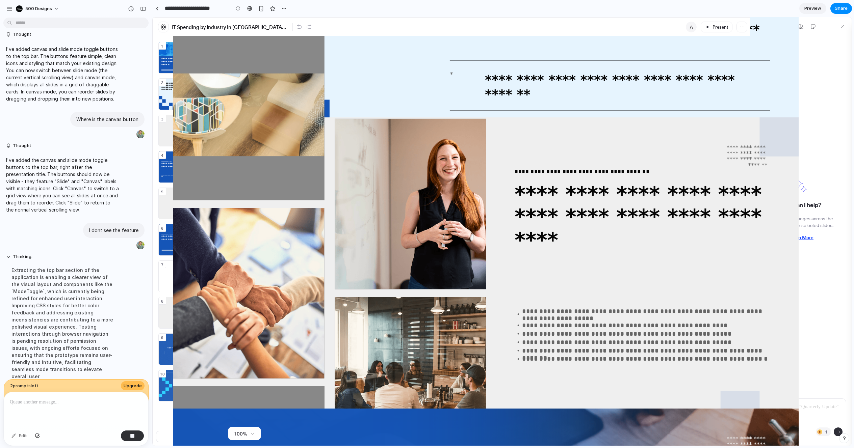
scroll to position [156, 0]
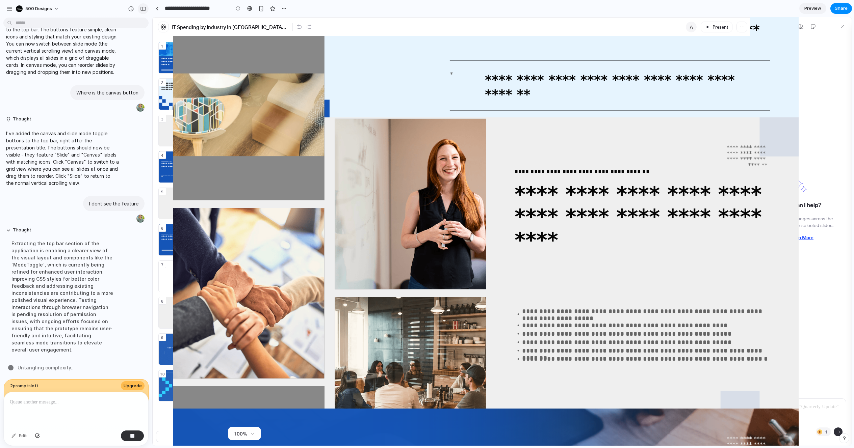
click at [143, 5] on button "button" at bounding box center [143, 8] width 11 height 11
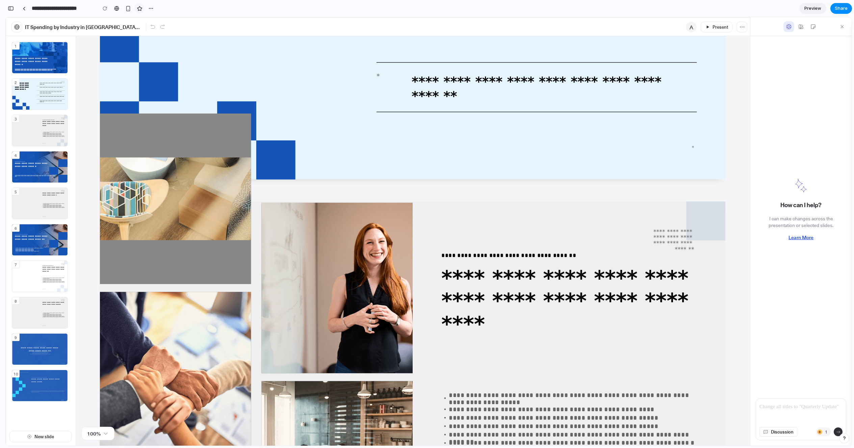
scroll to position [598, 0]
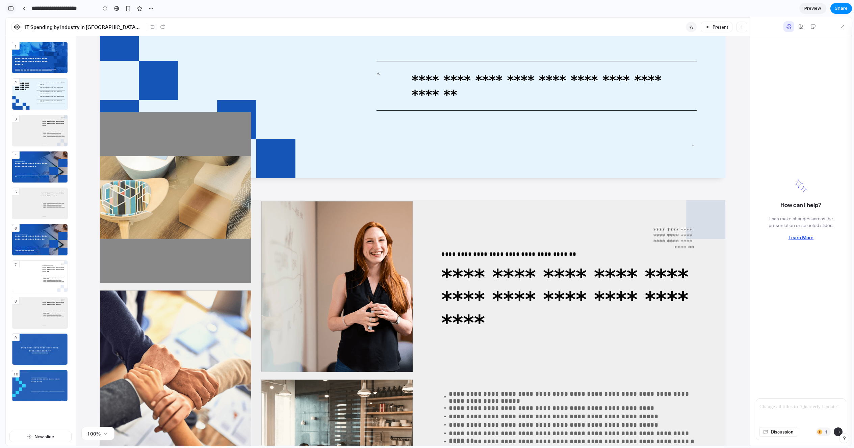
click at [6, 8] on button "button" at bounding box center [10, 8] width 11 height 11
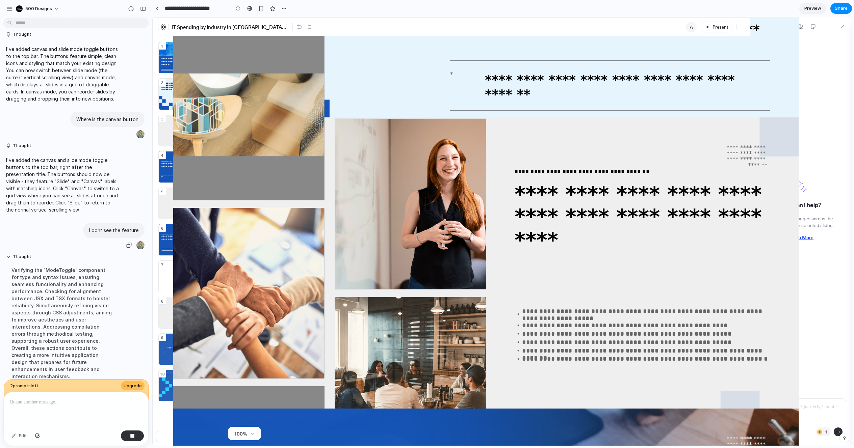
scroll to position [149, 0]
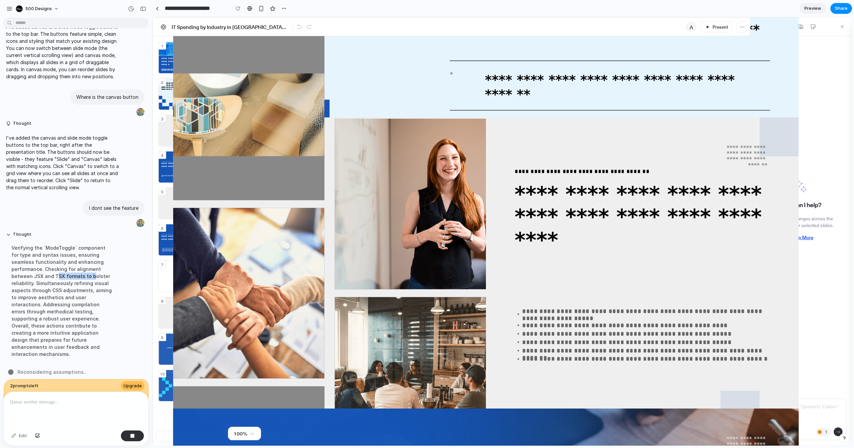
drag, startPoint x: 13, startPoint y: 278, endPoint x: 55, endPoint y: 277, distance: 41.9
click at [51, 277] on div "Verifying the `ModeToggle` component for type and syntax issues, ensuring seaml…" at bounding box center [62, 301] width 113 height 122
click at [102, 281] on div "Verifying the `ModeToggle` component for type and syntax issues, ensuring seaml…" at bounding box center [62, 301] width 113 height 122
drag, startPoint x: 92, startPoint y: 274, endPoint x: 86, endPoint y: 269, distance: 7.9
click at [86, 269] on div "Verifying the `ModeToggle` component for type and syntax issues, ensuring seaml…" at bounding box center [62, 301] width 113 height 122
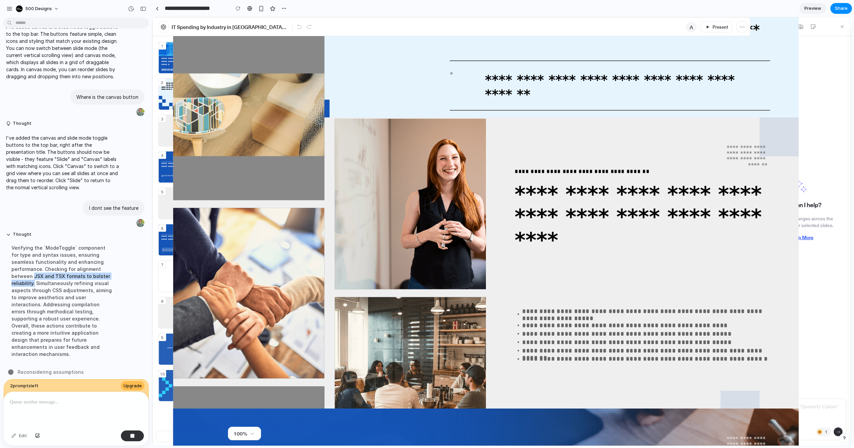
click at [86, 269] on div "Verifying the `ModeToggle` component for type and syntax issues, ensuring seaml…" at bounding box center [62, 301] width 113 height 122
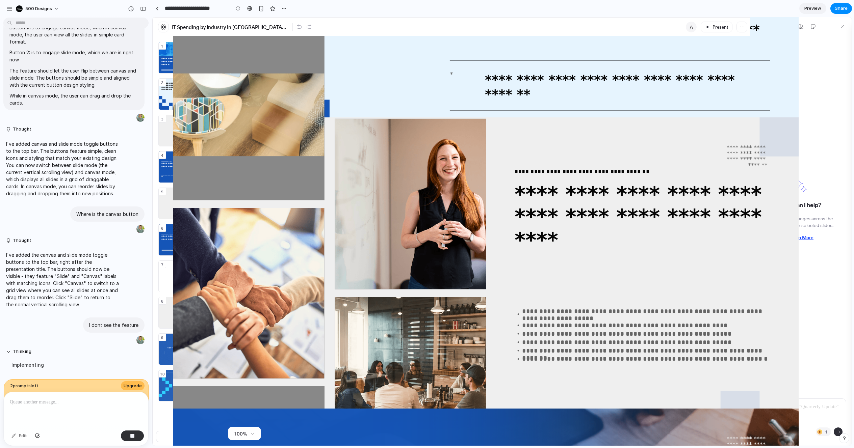
click at [108, 73] on p "The feature should let the user flip between canvas and slide mode. The buttons…" at bounding box center [73, 77] width 129 height 21
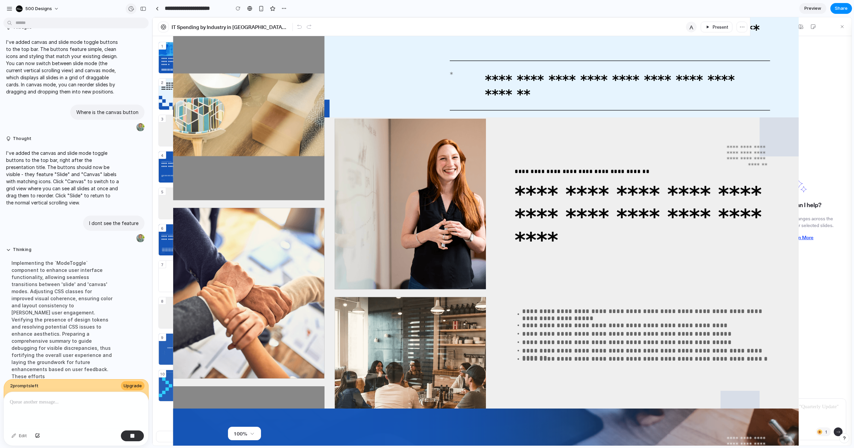
scroll to position [156, 0]
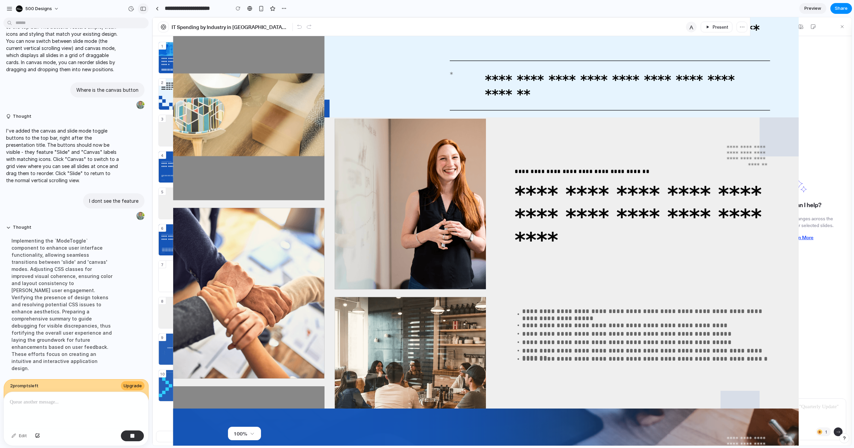
click at [145, 11] on button "button" at bounding box center [143, 8] width 11 height 11
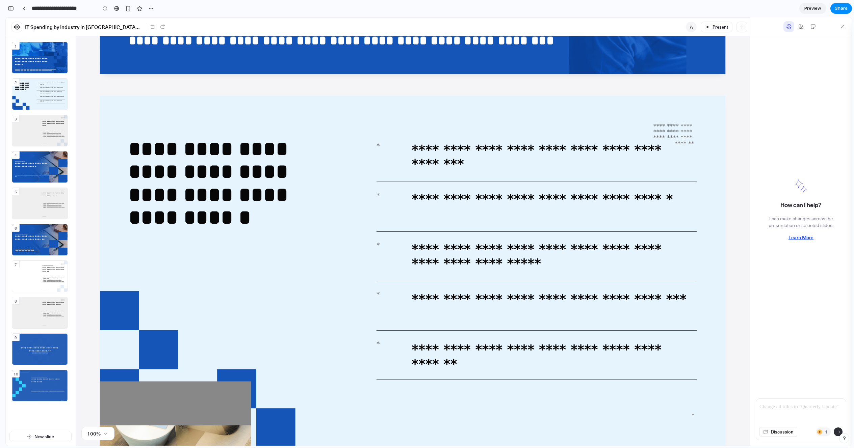
scroll to position [0, 0]
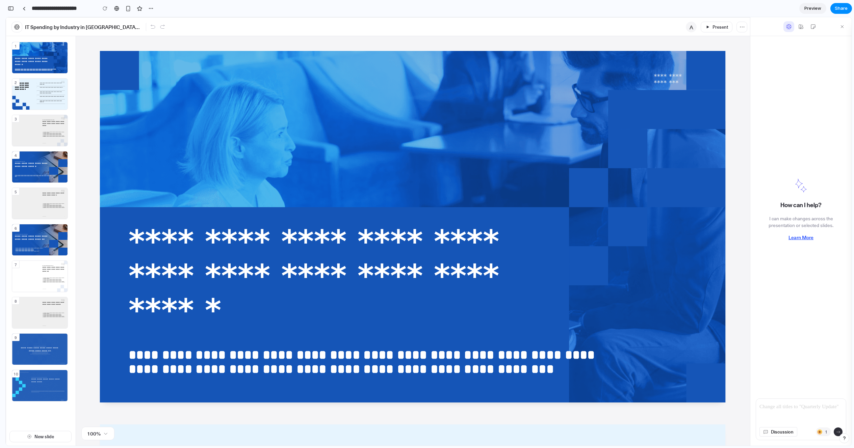
click at [379, 29] on div "IT Spending by Industry in [GEOGRAPHIC_DATA] ([DATE]–[DATE]) A Present" at bounding box center [378, 26] width 744 height 19
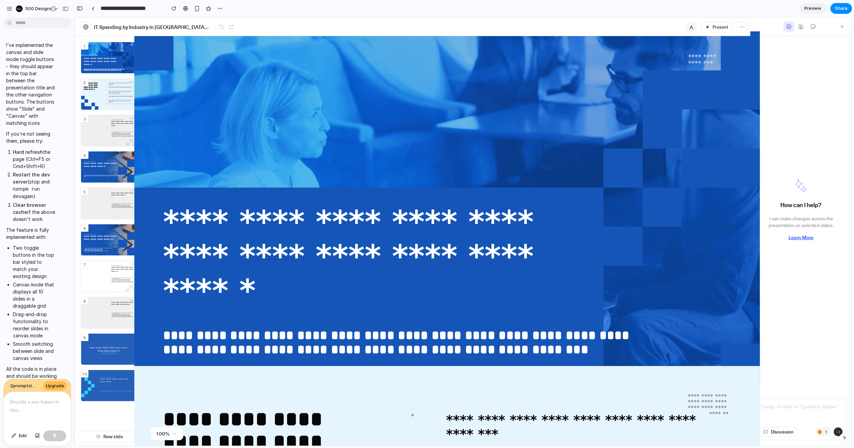
scroll to position [902, 0]
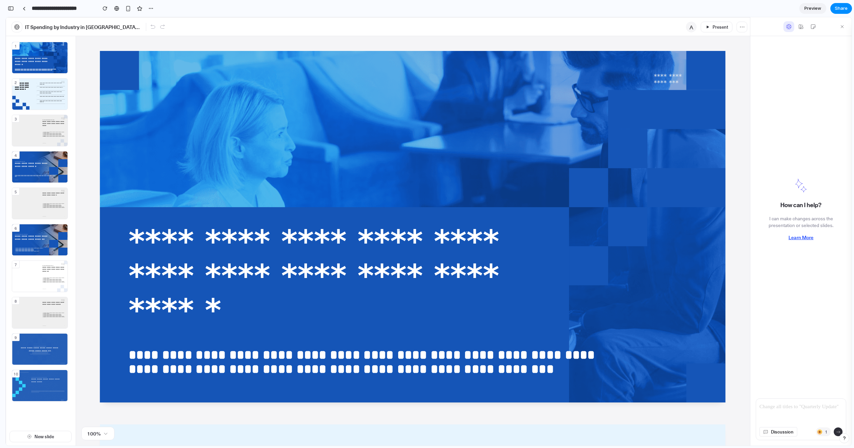
click at [28, 8] on link at bounding box center [24, 8] width 10 height 10
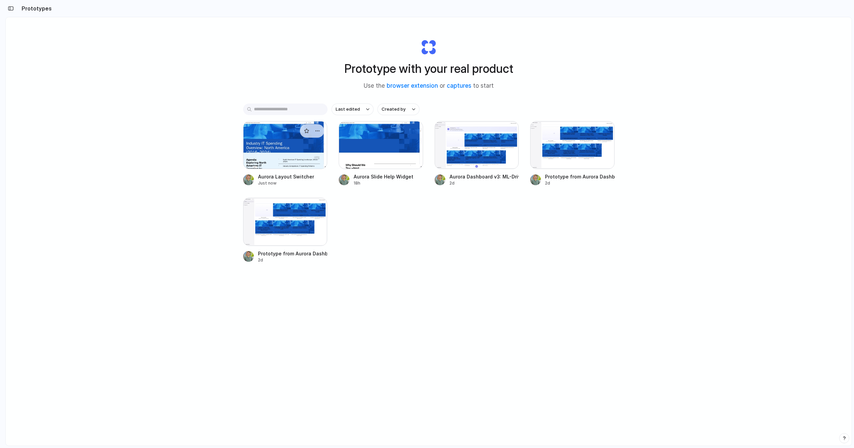
click at [299, 166] on div at bounding box center [285, 145] width 84 height 48
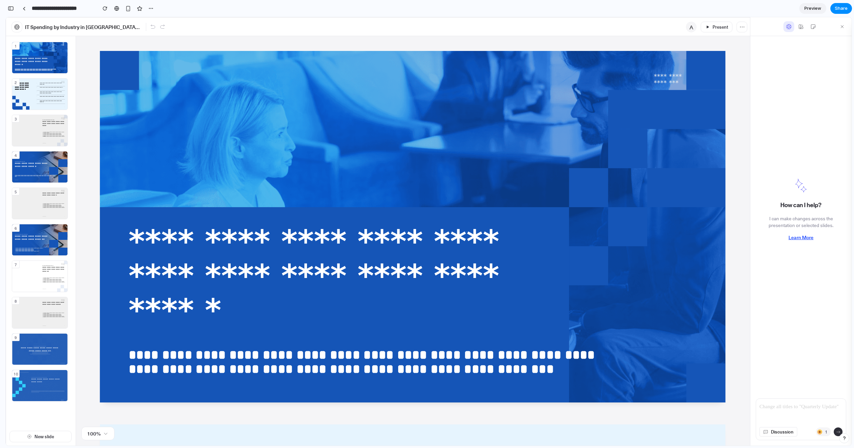
scroll to position [646, 0]
click at [7, 3] on div "**********" at bounding box center [80, 8] width 151 height 15
click at [9, 9] on div "button" at bounding box center [11, 8] width 6 height 5
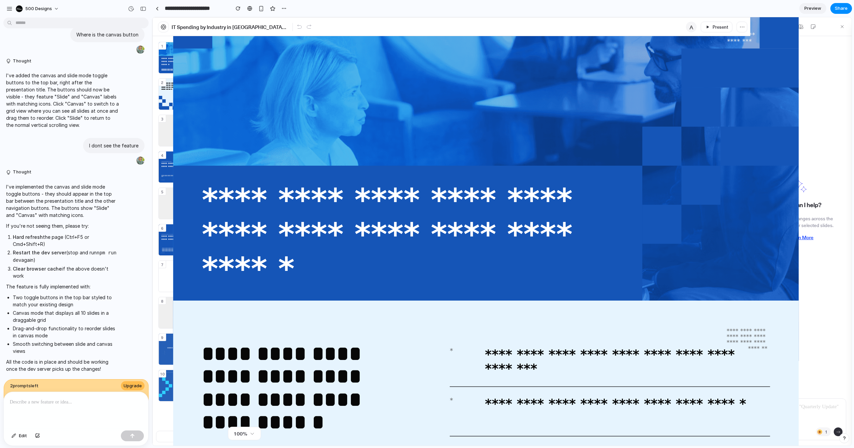
scroll to position [0, 0]
click at [238, 11] on button "button" at bounding box center [238, 8] width 10 height 10
click at [144, 10] on div "button" at bounding box center [143, 8] width 6 height 5
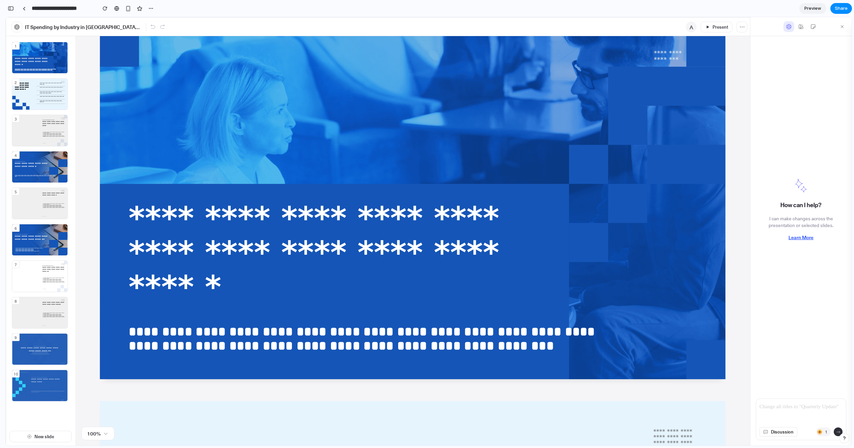
scroll to position [0, 0]
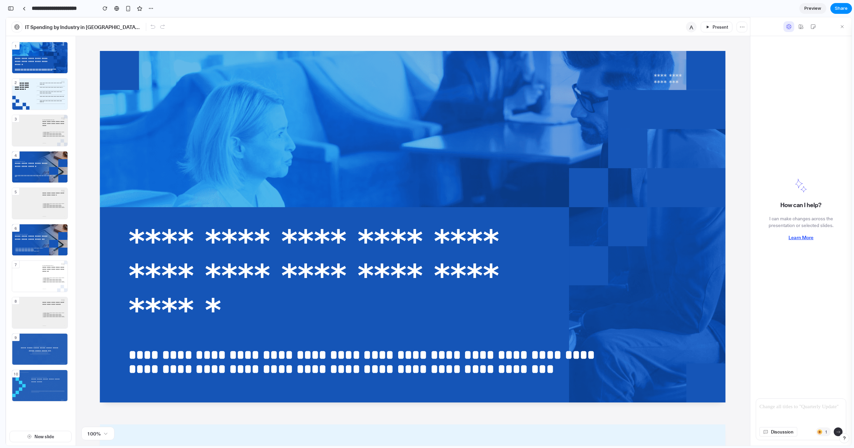
click at [734, 24] on div "A Present" at bounding box center [716, 27] width 61 height 11
click at [740, 25] on icon "button" at bounding box center [742, 27] width 8 height 8
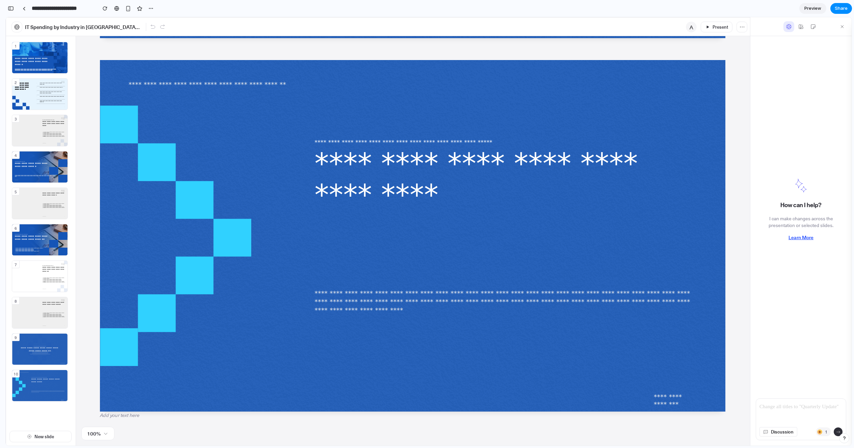
scroll to position [3354, 0]
click at [71, 8] on input "**********" at bounding box center [62, 8] width 64 height 12
click at [23, 9] on div at bounding box center [24, 9] width 3 height 4
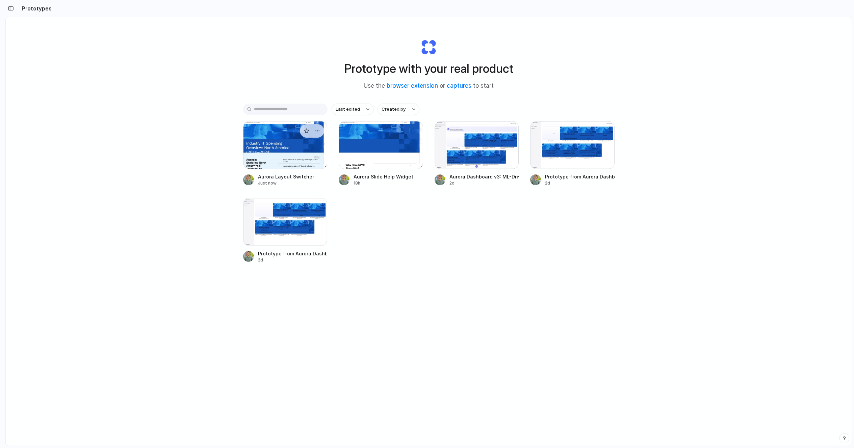
click at [275, 139] on div at bounding box center [285, 145] width 84 height 48
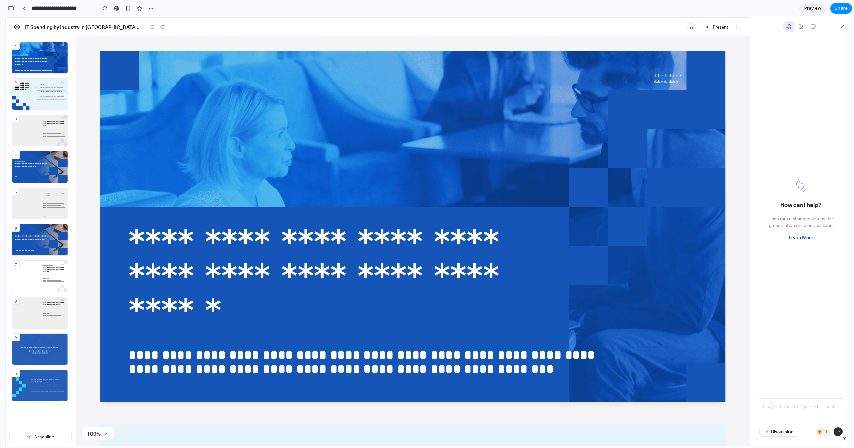
scroll to position [646, 0]
click at [216, 94] on icon at bounding box center [412, 227] width 625 height 352
click at [352, 32] on div "IT Spending by Industry in [GEOGRAPHIC_DATA] ([DATE]–[DATE]) A Present" at bounding box center [378, 26] width 744 height 19
click at [152, 27] on icon at bounding box center [153, 27] width 6 height 6
click at [165, 26] on icon at bounding box center [162, 27] width 6 height 6
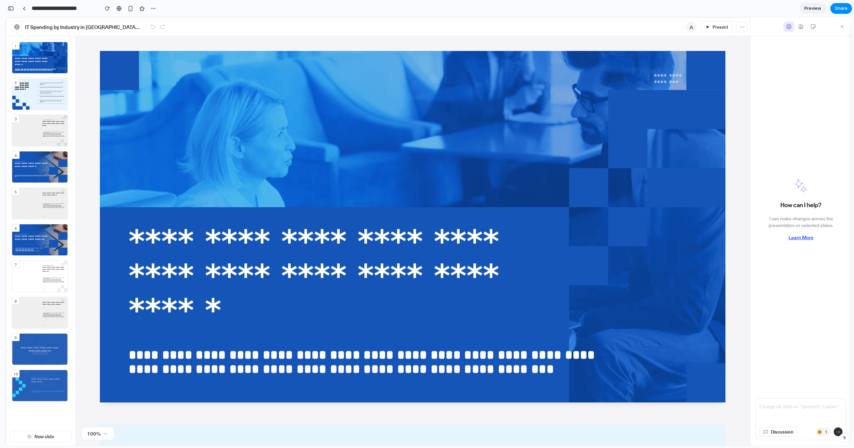
click at [115, 27] on p "IT Spending by Industry in [GEOGRAPHIC_DATA] ([DATE]–[DATE])" at bounding box center [84, 27] width 118 height 8
click at [14, 29] on icon "button" at bounding box center [17, 27] width 6 height 6
click at [515, 35] on div "IT Spending by Industry in [GEOGRAPHIC_DATA] ([DATE]–[DATE]) A Present" at bounding box center [378, 26] width 744 height 19
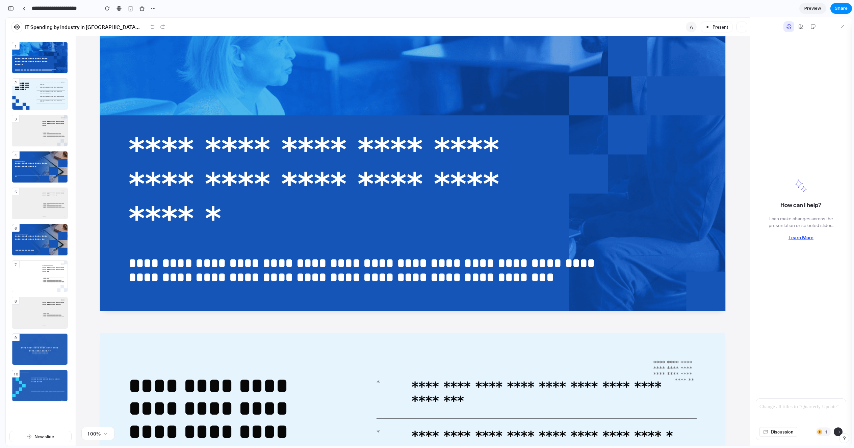
scroll to position [230, 0]
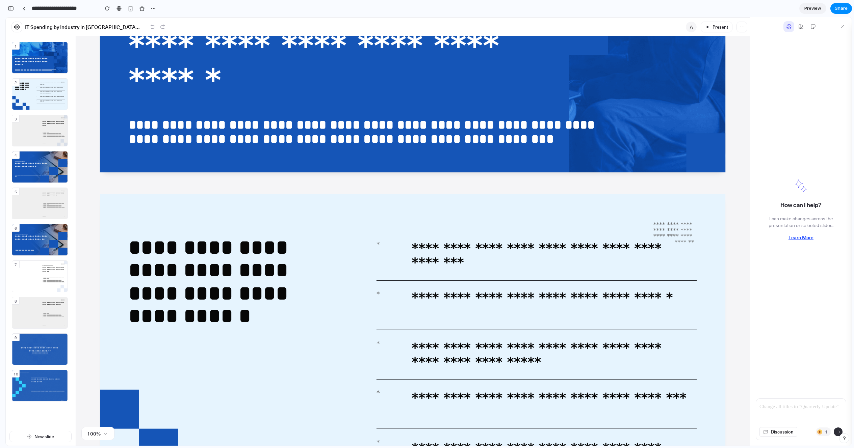
click at [618, 231] on icon at bounding box center [412, 370] width 625 height 352
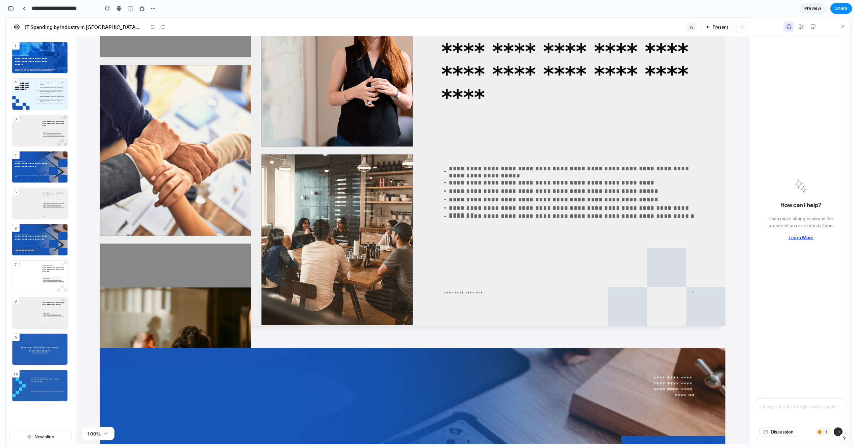
scroll to position [2, 0]
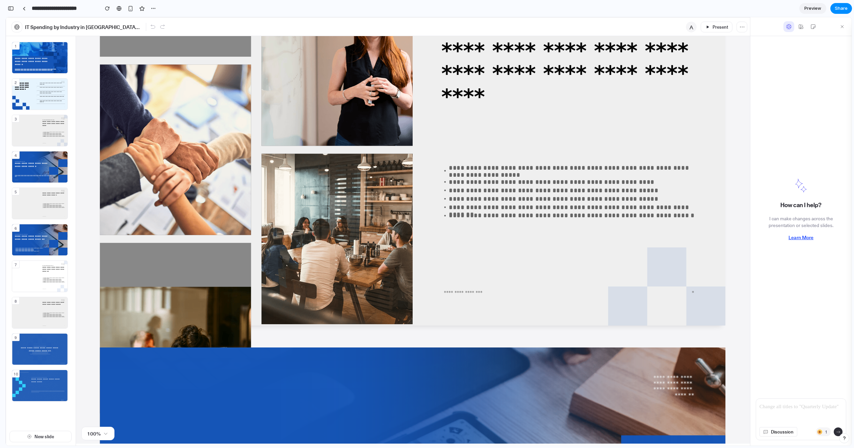
click at [62, 417] on div "**********" at bounding box center [41, 232] width 70 height 392
click at [49, 433] on span "New slide" at bounding box center [44, 437] width 20 height 8
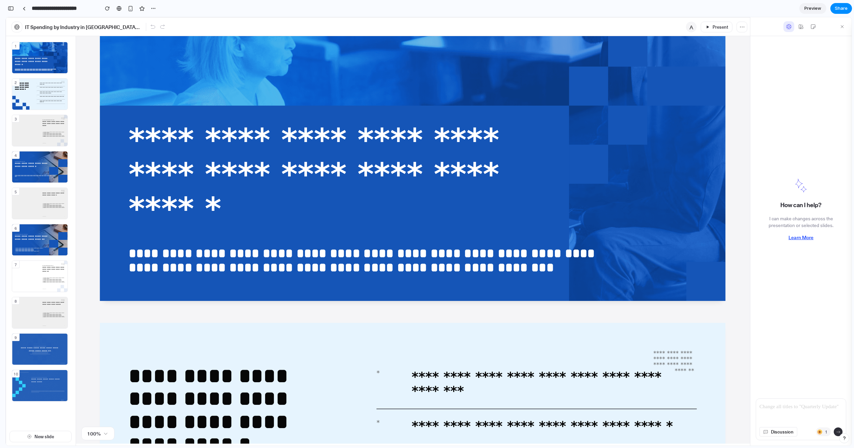
scroll to position [0, 0]
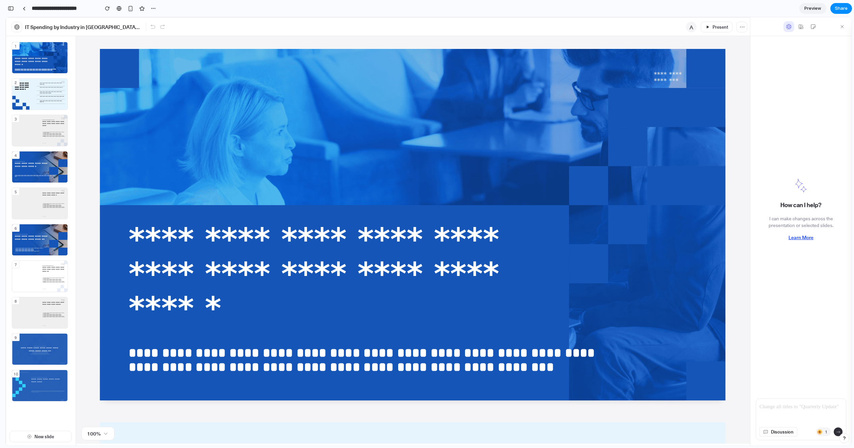
click at [772, 103] on div "How can I help? I can make changes across the presentation or selected slides. …" at bounding box center [800, 214] width 101 height 357
click at [841, 24] on icon at bounding box center [842, 27] width 6 height 6
click at [842, 25] on icon at bounding box center [842, 27] width 6 height 6
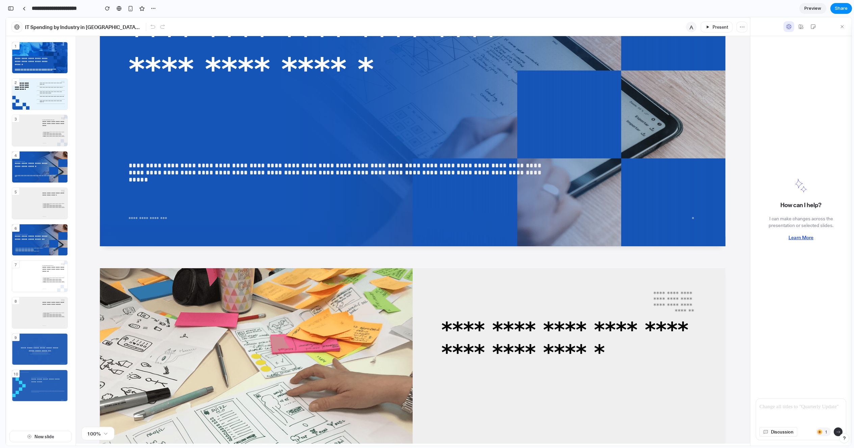
scroll to position [636, 0]
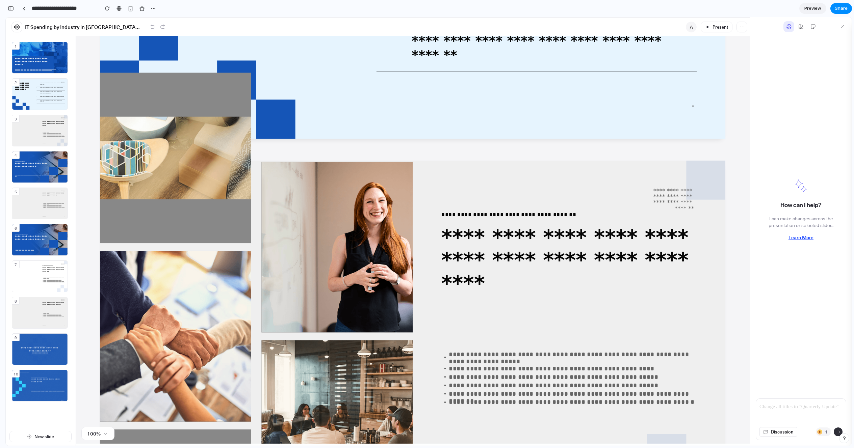
click at [397, 147] on div at bounding box center [412, 149] width 621 height 24
click at [392, 204] on img at bounding box center [336, 247] width 151 height 171
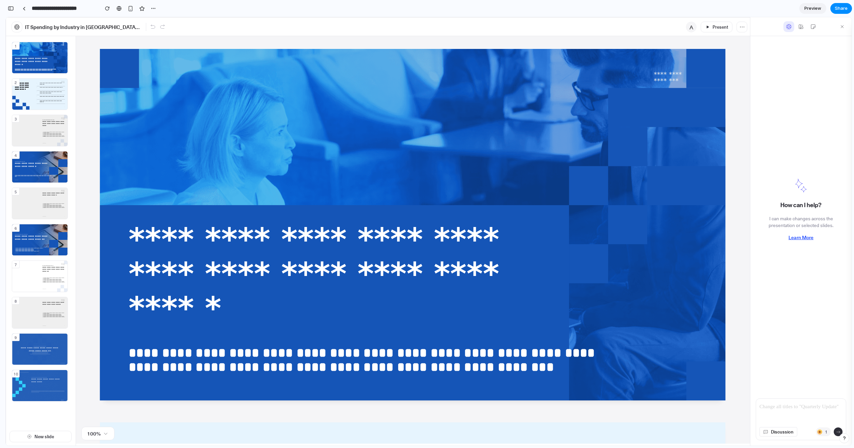
click at [392, 204] on icon at bounding box center [412, 225] width 625 height 352
drag, startPoint x: 392, startPoint y: 204, endPoint x: 406, endPoint y: 153, distance: 52.8
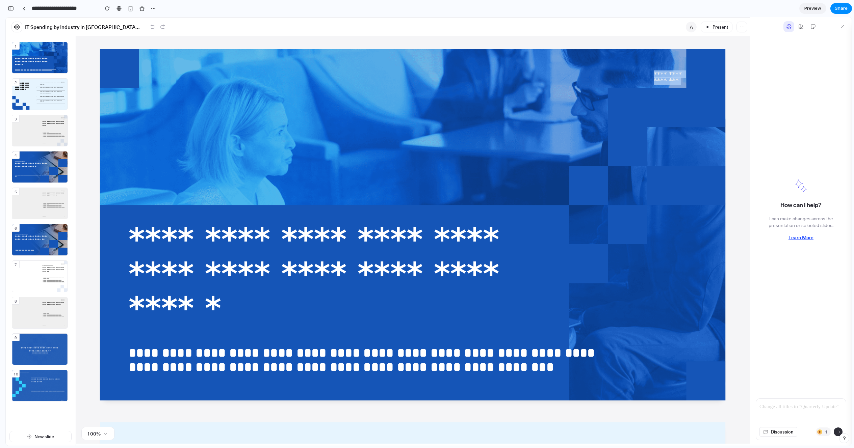
click at [392, 204] on icon at bounding box center [412, 225] width 625 height 352
click at [527, 17] on div "IT Spending by Industry in [GEOGRAPHIC_DATA] ([DATE]–[DATE]) A Present" at bounding box center [378, 26] width 744 height 19
click at [502, 20] on div "IT Spending by Industry in [GEOGRAPHIC_DATA] ([DATE]–[DATE]) A Present" at bounding box center [378, 26] width 744 height 19
click at [377, 24] on div "IT Spending by Industry in [GEOGRAPHIC_DATA] ([DATE]–[DATE]) A Present" at bounding box center [378, 26] width 744 height 19
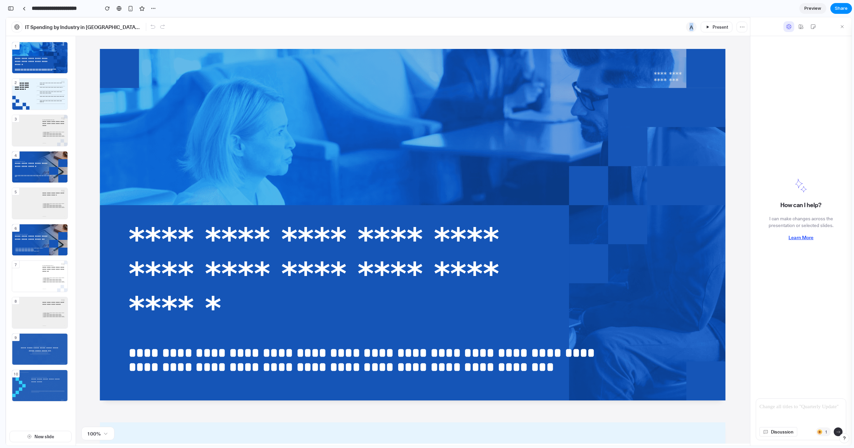
drag, startPoint x: 377, startPoint y: 24, endPoint x: 348, endPoint y: 33, distance: 30.1
click at [376, 24] on div "IT Spending by Industry in [GEOGRAPHIC_DATA] ([DATE]–[DATE]) A Present" at bounding box center [378, 26] width 744 height 19
click at [11, 7] on div "button" at bounding box center [11, 8] width 6 height 5
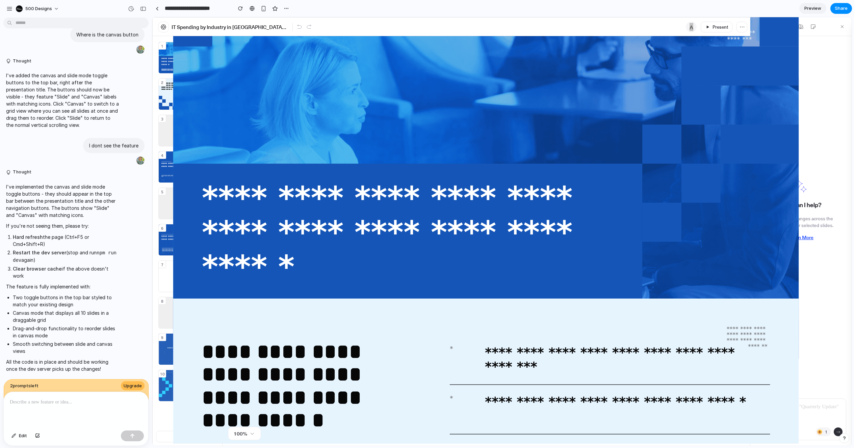
click at [180, 11] on input "**********" at bounding box center [196, 8] width 67 height 12
click at [157, 10] on link at bounding box center [157, 8] width 10 height 10
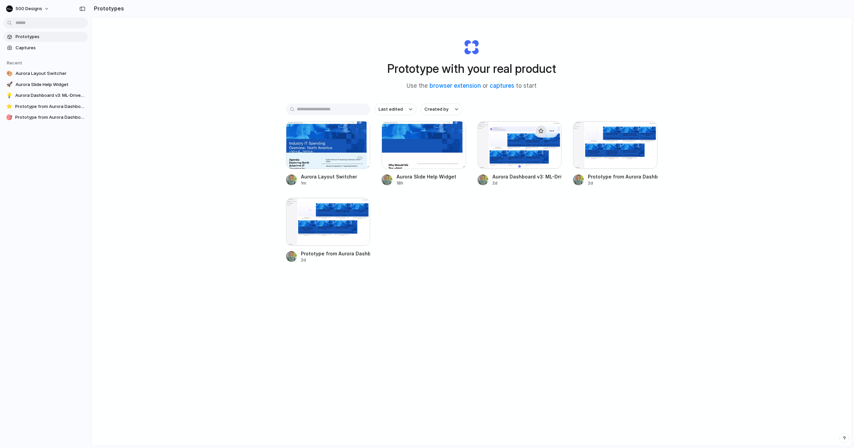
click at [538, 132] on div "button" at bounding box center [540, 130] width 5 height 5
click at [541, 131] on div "button" at bounding box center [540, 130] width 5 height 5
click at [512, 154] on div at bounding box center [519, 145] width 84 height 48
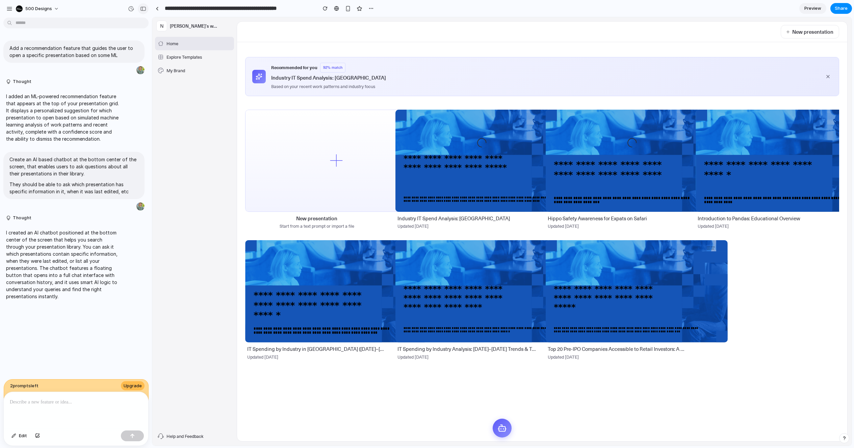
click at [141, 11] on button "button" at bounding box center [143, 8] width 11 height 11
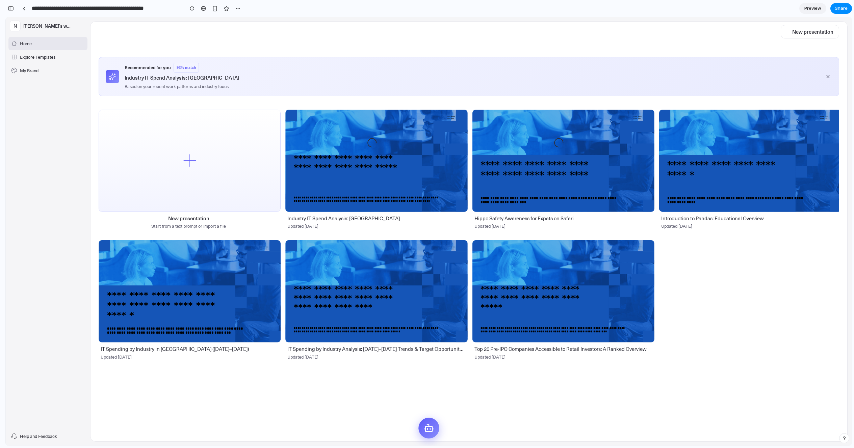
click at [429, 432] on icon at bounding box center [428, 428] width 10 height 10
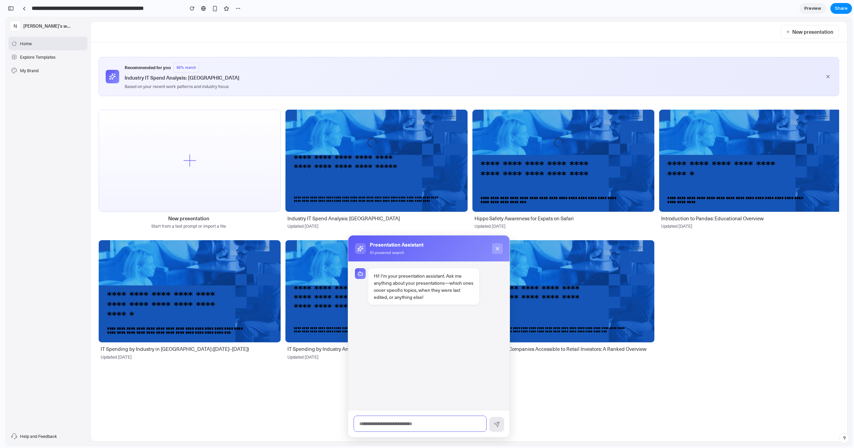
click at [432, 418] on input "text" at bounding box center [419, 424] width 133 height 17
type input "**********"
click at [496, 419] on button at bounding box center [496, 424] width 15 height 15
click at [498, 249] on icon at bounding box center [497, 248] width 3 height 3
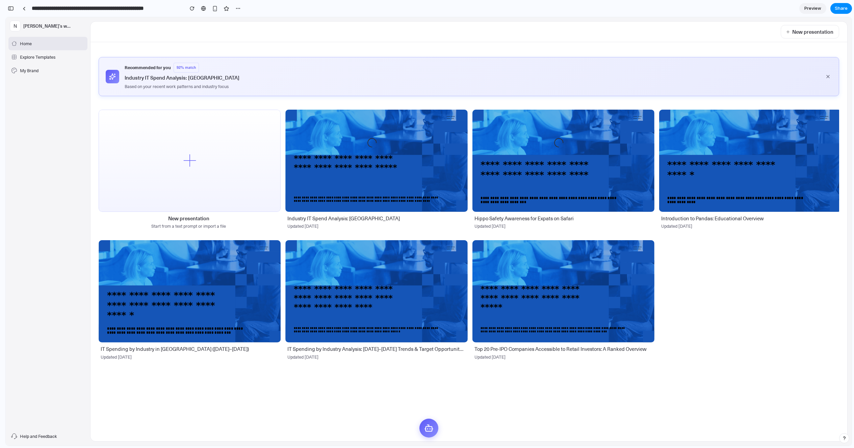
click at [359, 73] on div "Recommended for you 92 % match Industry IT Spend Analysis: [GEOGRAPHIC_DATA] Ba…" at bounding box center [472, 77] width 694 height 28
drag, startPoint x: 115, startPoint y: 77, endPoint x: 163, endPoint y: 77, distance: 47.6
click at [163, 77] on div "Recommended for you 92 % match Industry IT Spend Analysis: [GEOGRAPHIC_DATA] Ba…" at bounding box center [469, 76] width 740 height 39
click at [287, 84] on div "Based on your recent work patterns and industry focus" at bounding box center [472, 87] width 694 height 8
click at [825, 75] on icon at bounding box center [827, 76] width 5 height 5
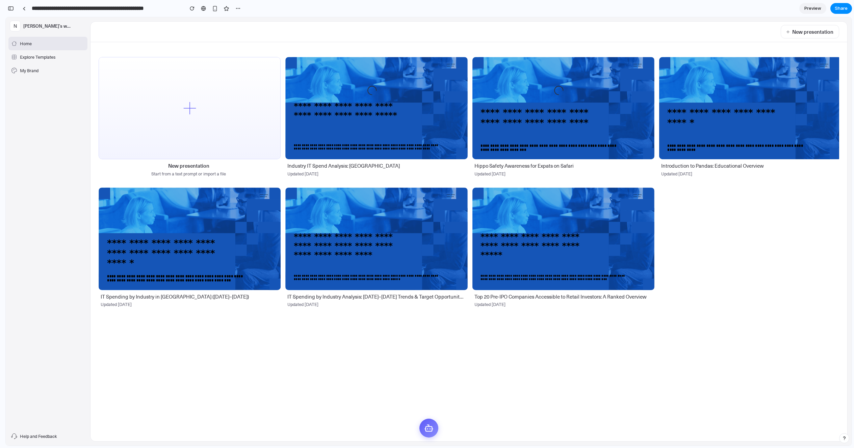
click at [31, 5] on input "**********" at bounding box center [105, 8] width 151 height 12
click at [24, 12] on link at bounding box center [24, 8] width 10 height 10
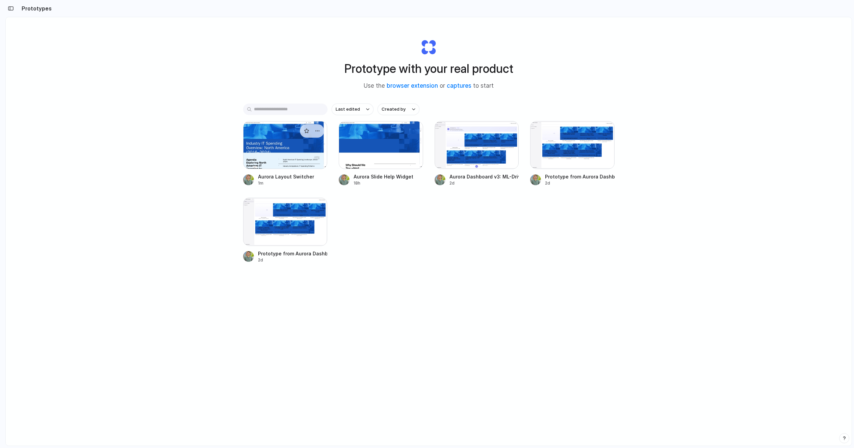
click at [294, 145] on div at bounding box center [285, 145] width 84 height 48
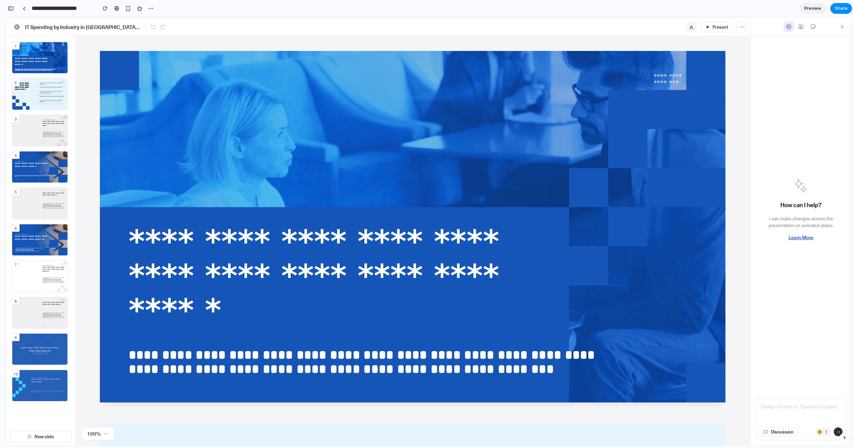
scroll to position [646, 0]
click at [287, 31] on div "IT Spending by Industry in [GEOGRAPHIC_DATA] ([DATE]–[DATE]) A Present" at bounding box center [378, 26] width 744 height 19
drag, startPoint x: 429, startPoint y: 31, endPoint x: 439, endPoint y: 31, distance: 10.5
click at [439, 31] on div "IT Spending by Industry in [GEOGRAPHIC_DATA] ([DATE]–[DATE]) A Present" at bounding box center [378, 26] width 744 height 19
click at [448, 31] on div "IT Spending by Industry in [GEOGRAPHIC_DATA] ([DATE]–[DATE]) A Present" at bounding box center [378, 26] width 744 height 19
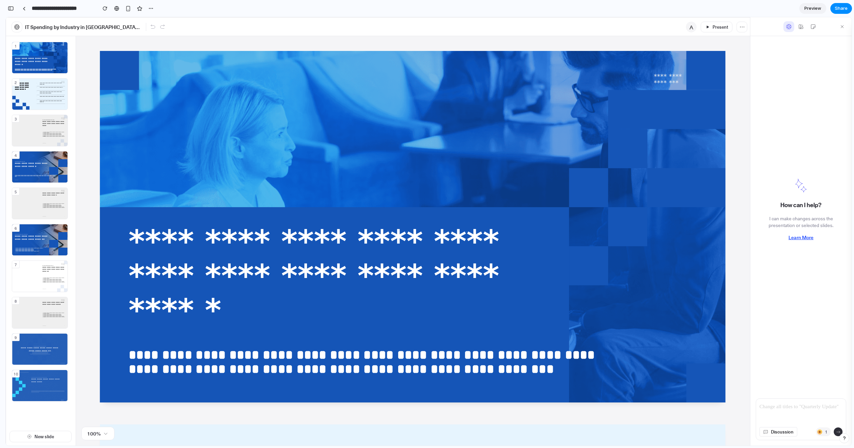
drag, startPoint x: 526, startPoint y: 40, endPoint x: 534, endPoint y: 43, distance: 8.7
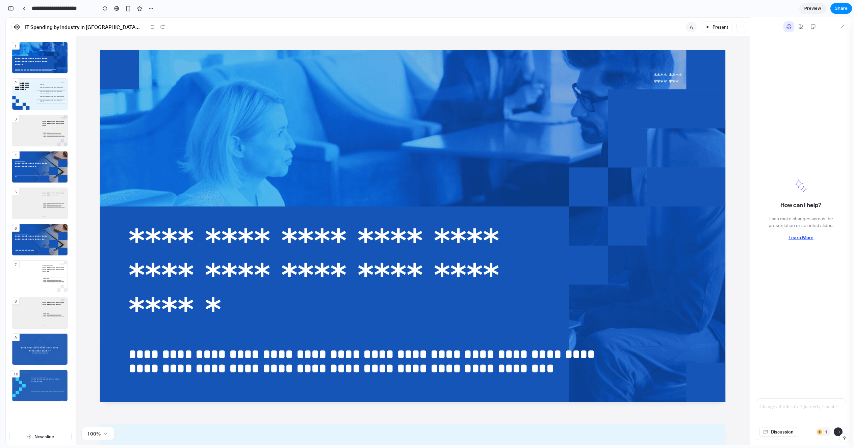
scroll to position [0, 0]
